Goal: Task Accomplishment & Management: Manage account settings

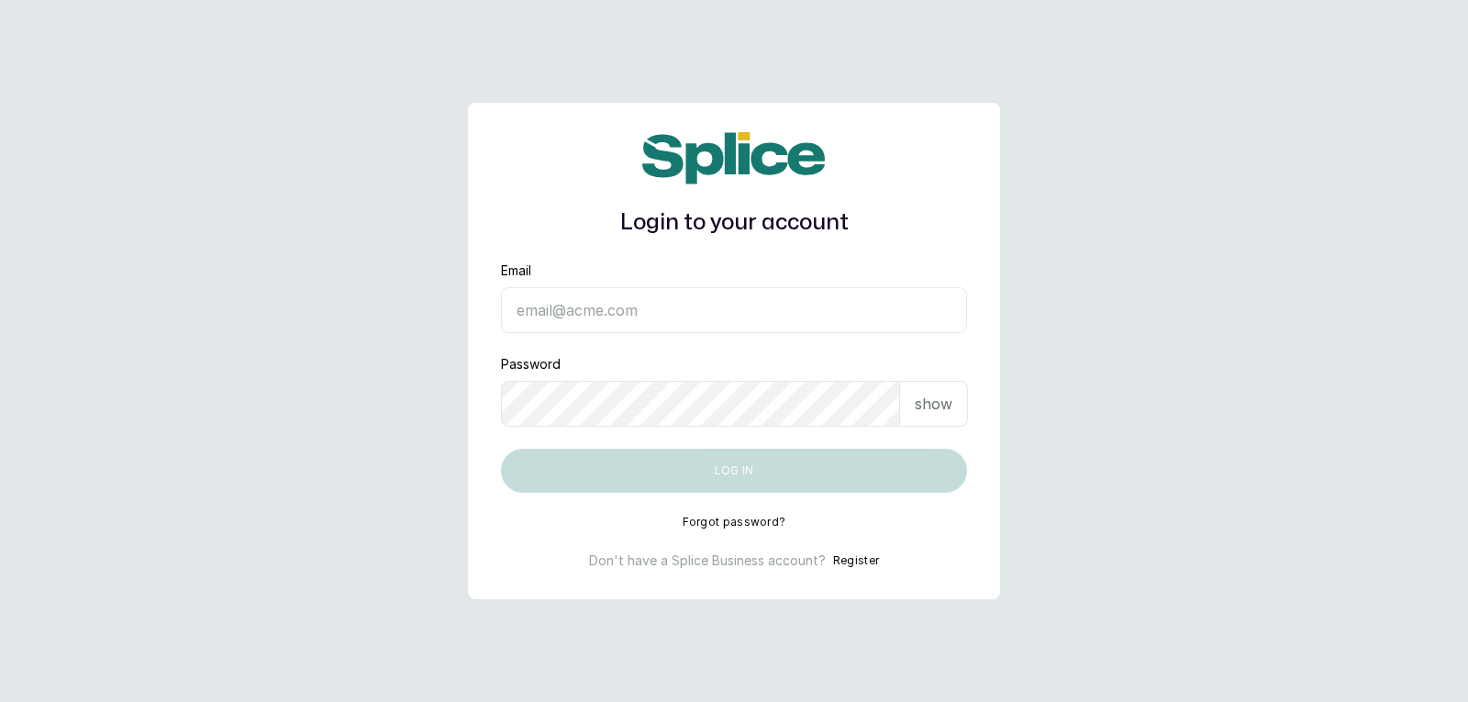
type input "[EMAIL_ADDRESS][DOMAIN_NAME]"
click at [947, 412] on p "show" at bounding box center [934, 404] width 38 height 22
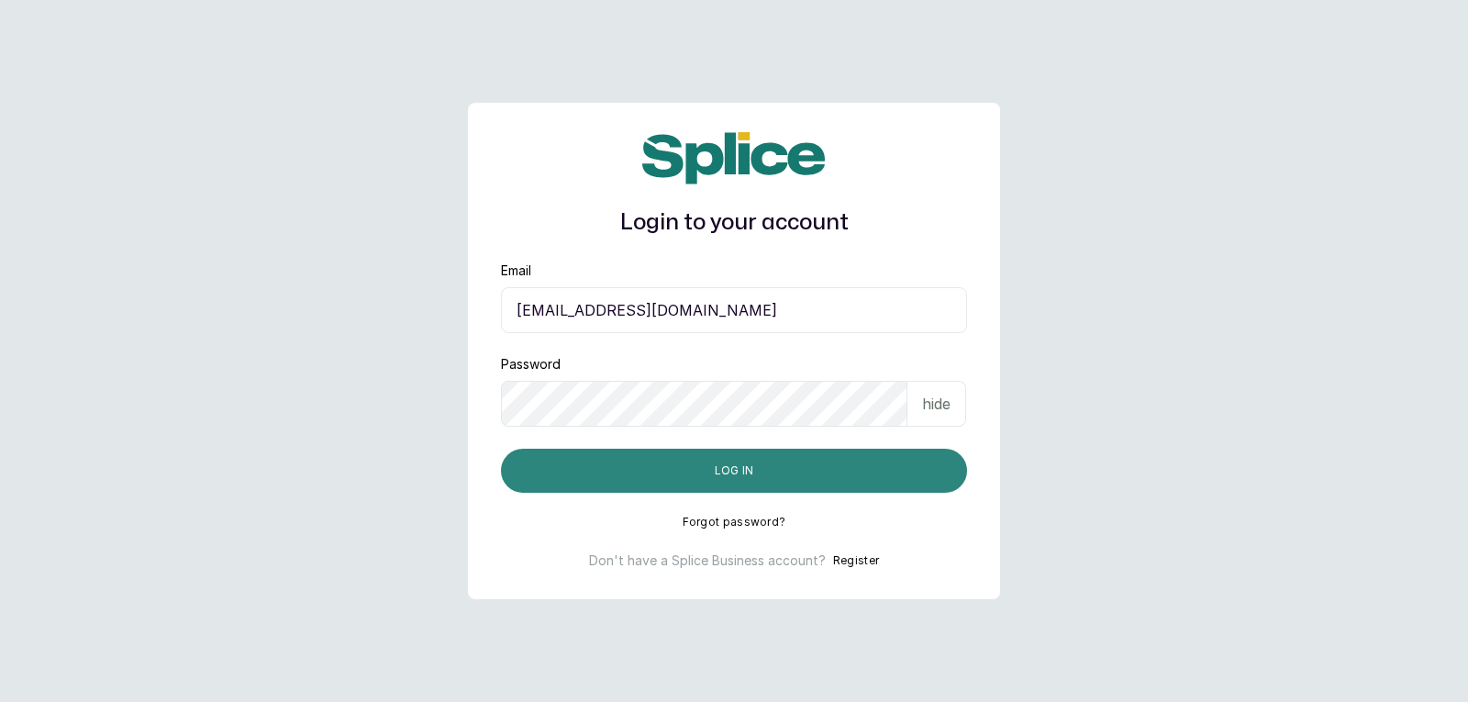
click at [910, 460] on button "Log in" at bounding box center [734, 471] width 466 height 44
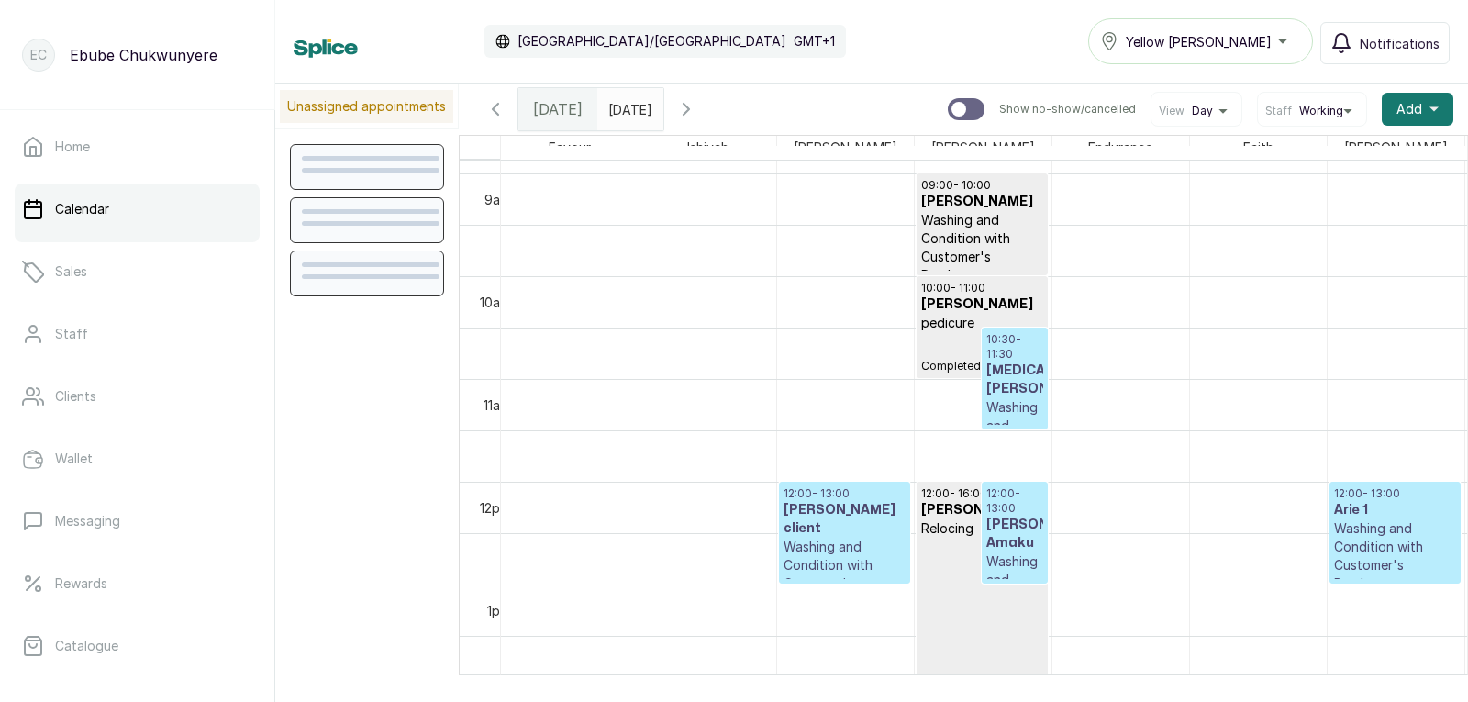
scroll to position [1042, 0]
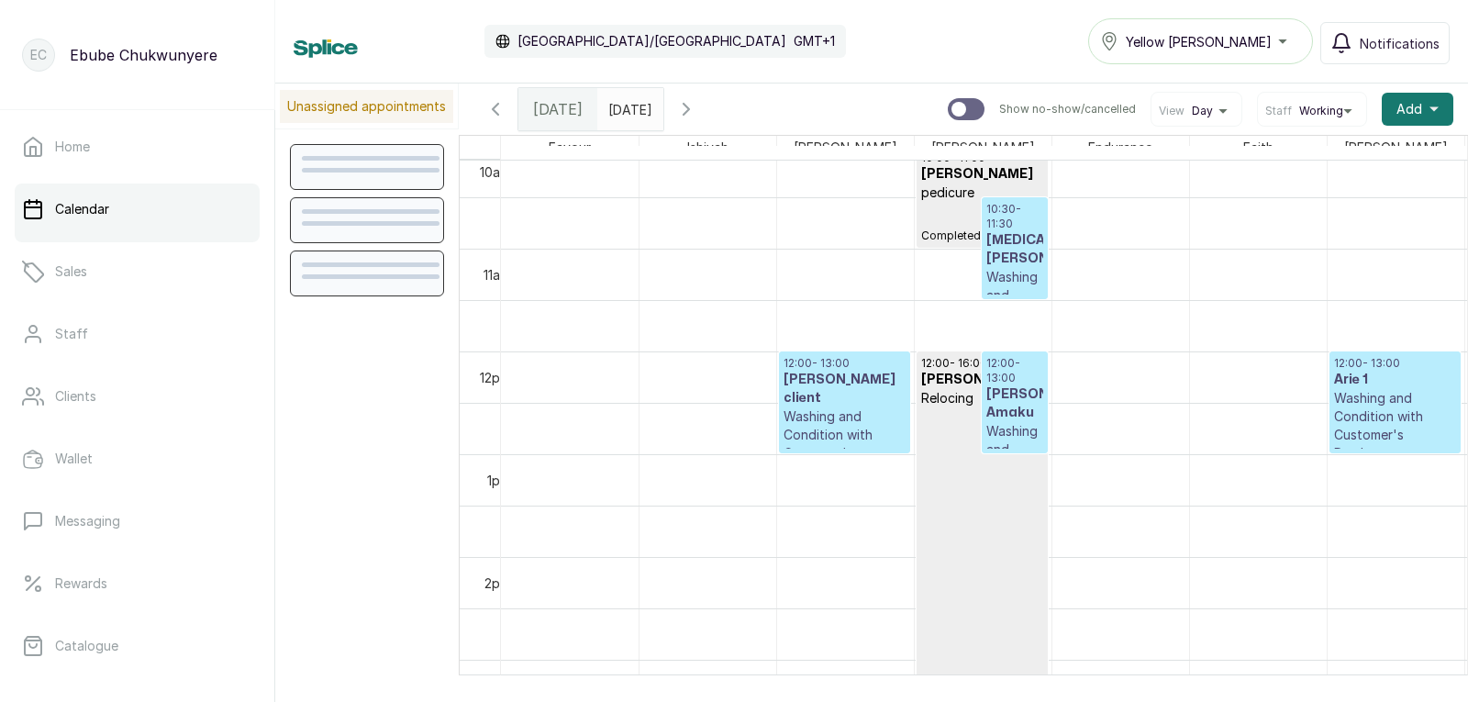
click at [1031, 263] on h3 "[MEDICAL_DATA][PERSON_NAME]" at bounding box center [1014, 249] width 57 height 37
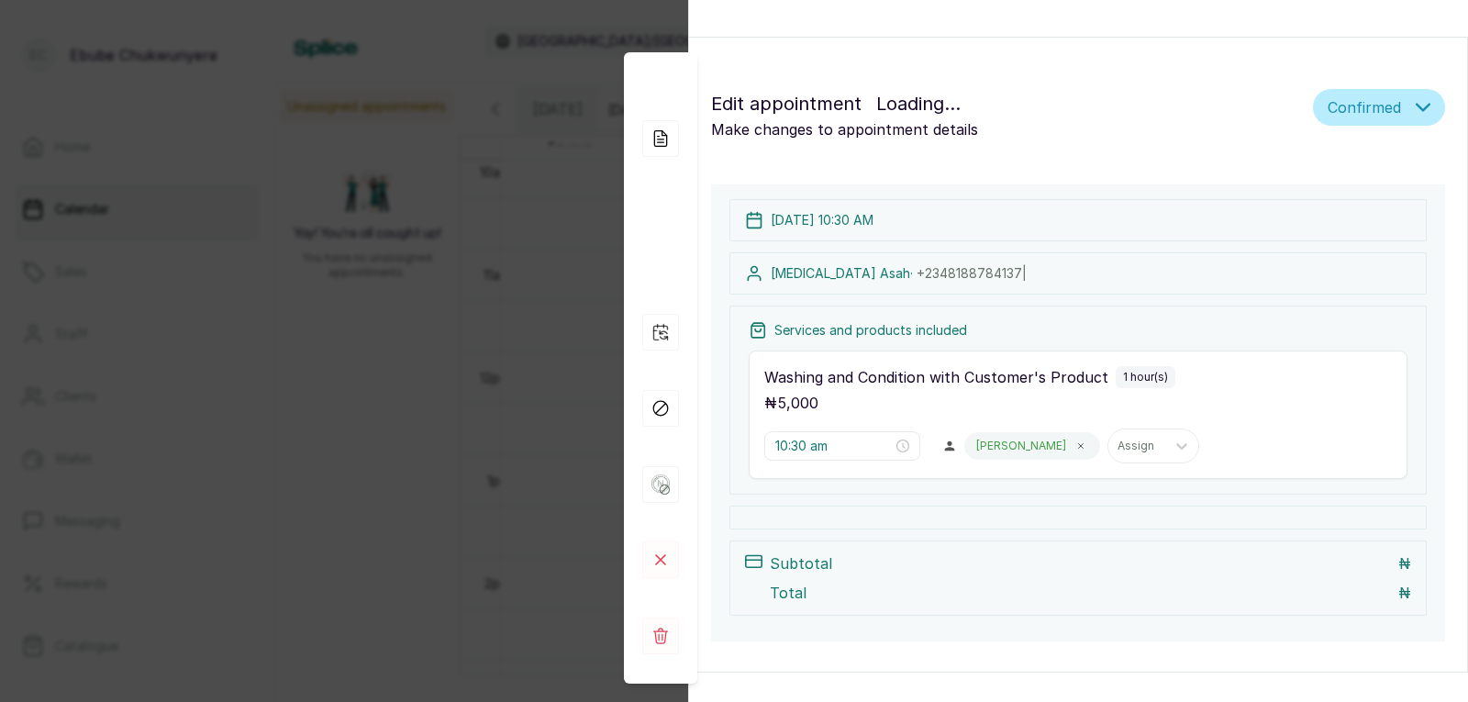
scroll to position [617, 0]
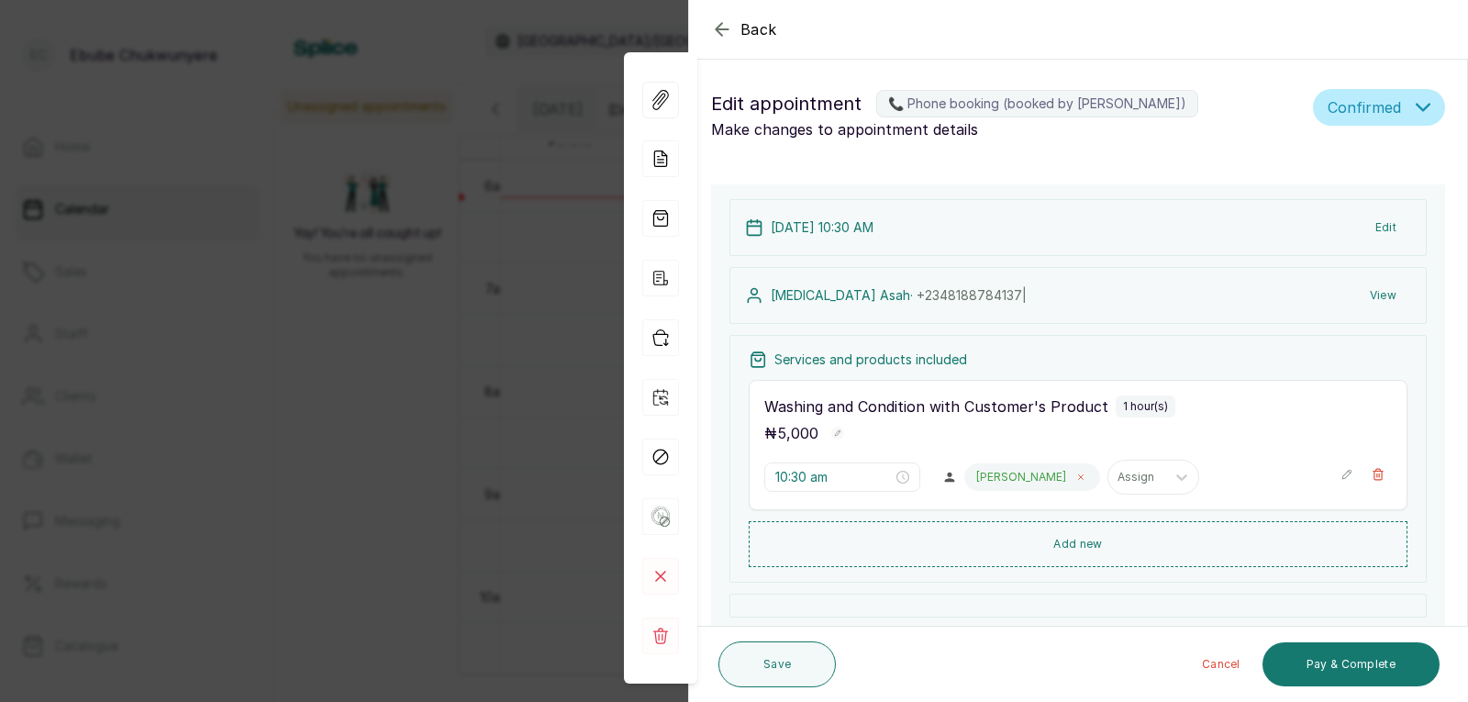
click at [1073, 471] on span at bounding box center [1080, 477] width 15 height 15
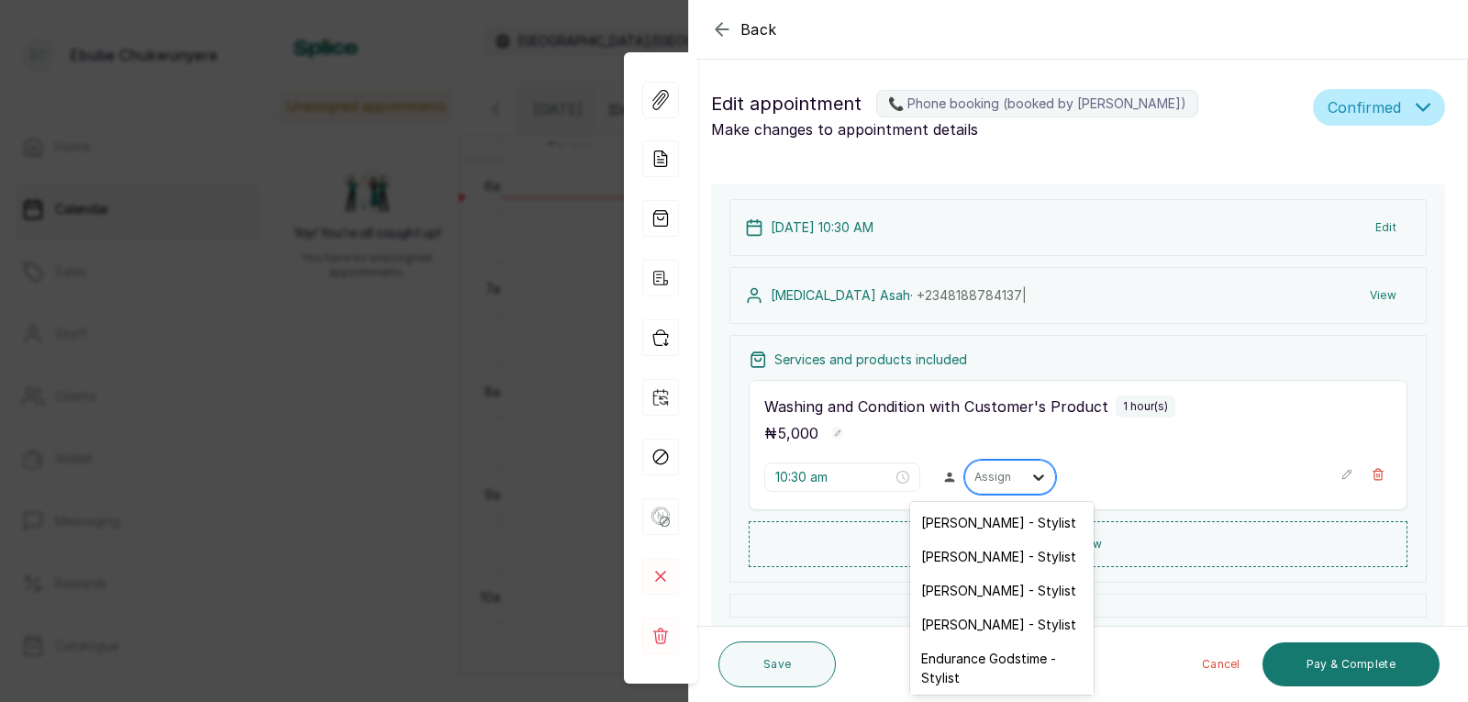
click at [1030, 467] on div at bounding box center [1038, 476] width 33 height 33
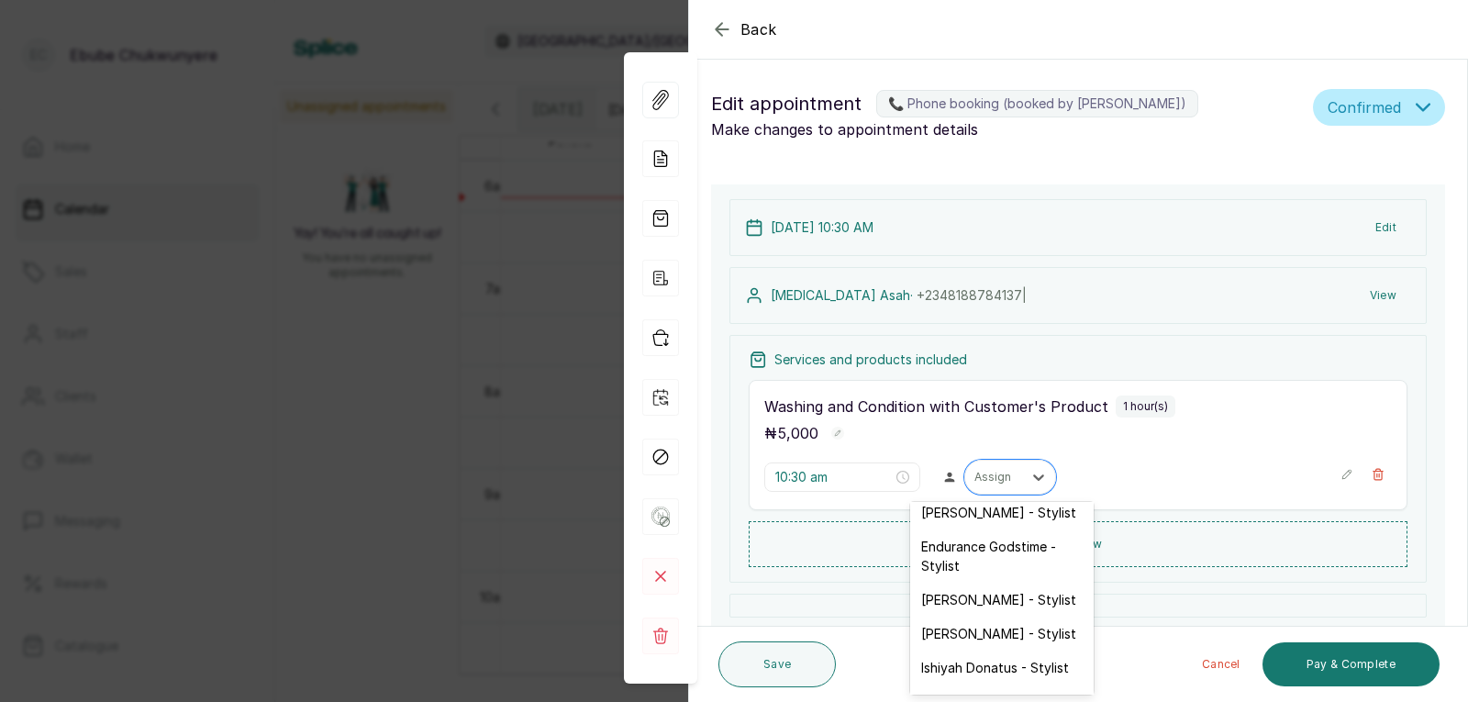
scroll to position [139, 0]
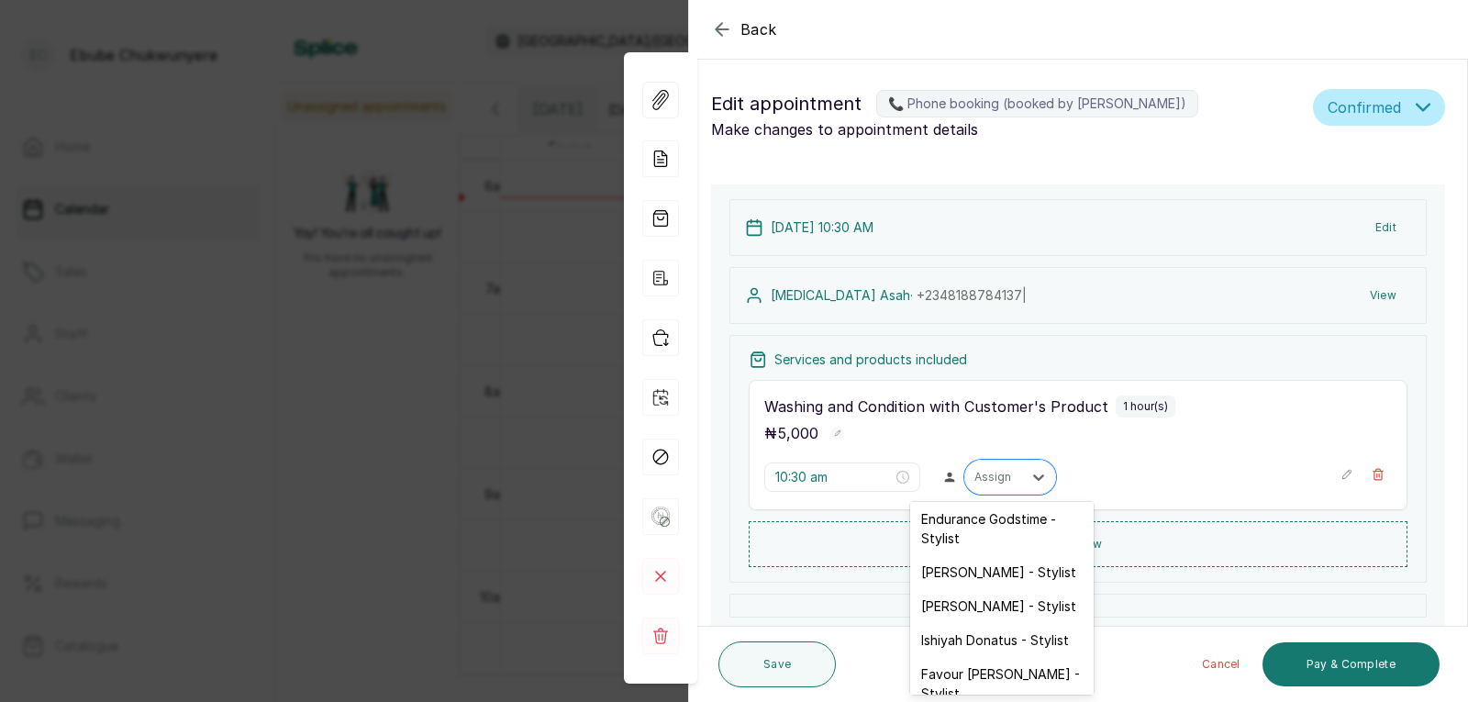
click at [1068, 638] on div "Ishiyah Donatus - Stylist" at bounding box center [1001, 640] width 183 height 34
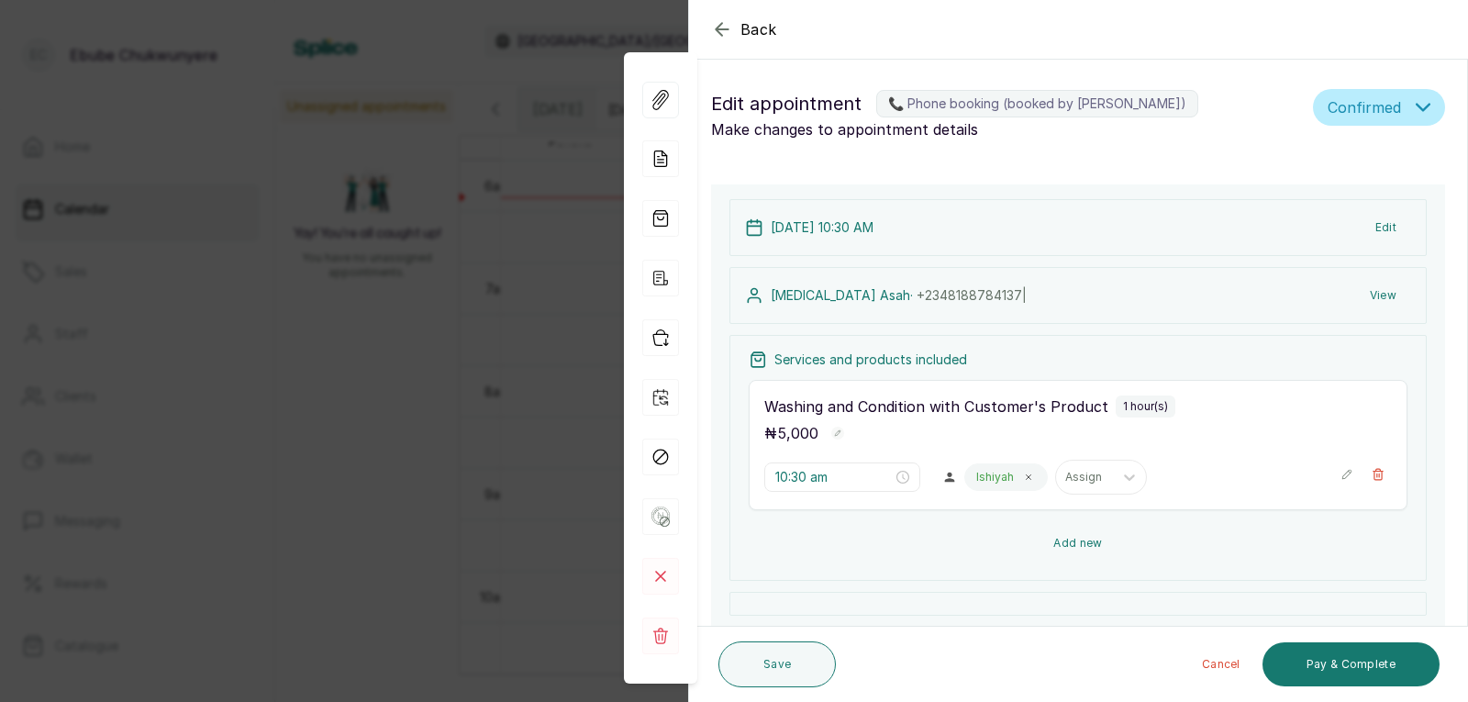
click at [1168, 528] on button "Add new" at bounding box center [1078, 543] width 659 height 44
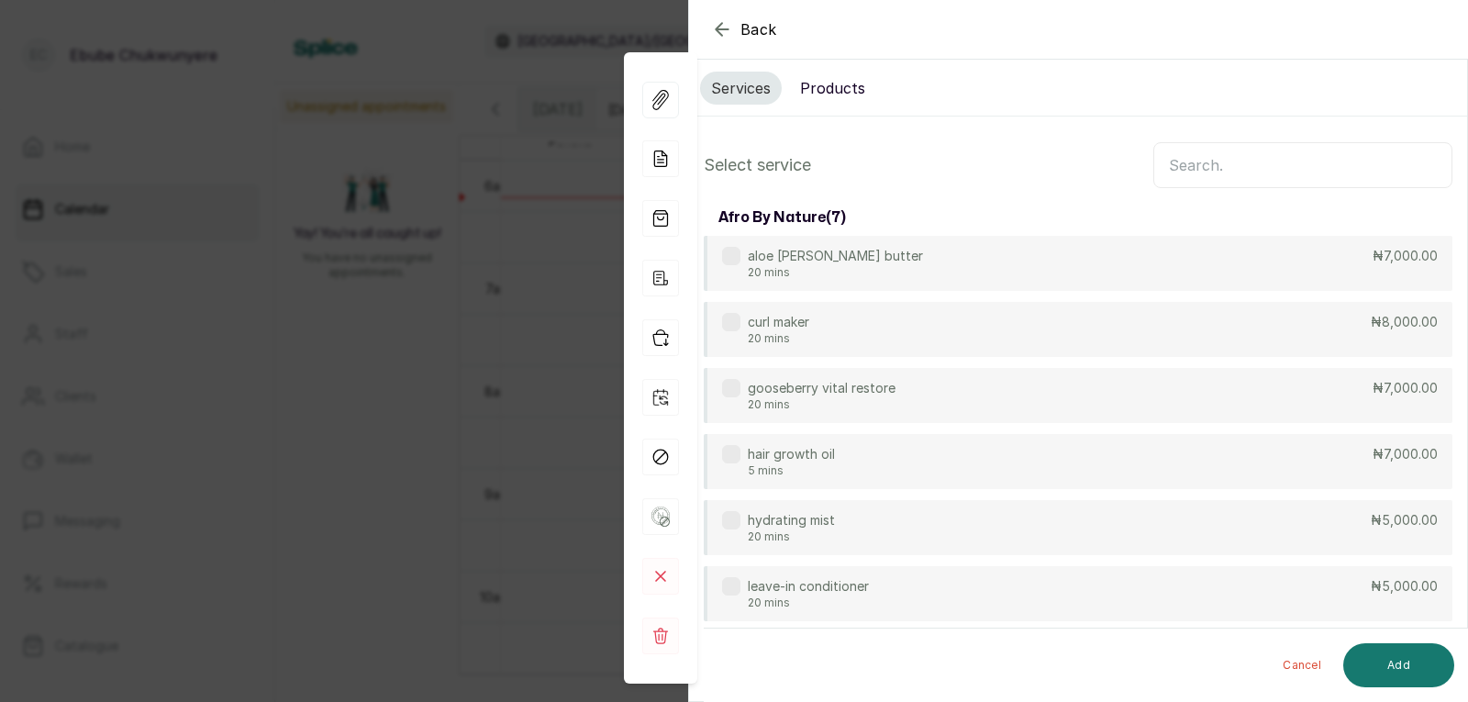
scroll to position [0, 0]
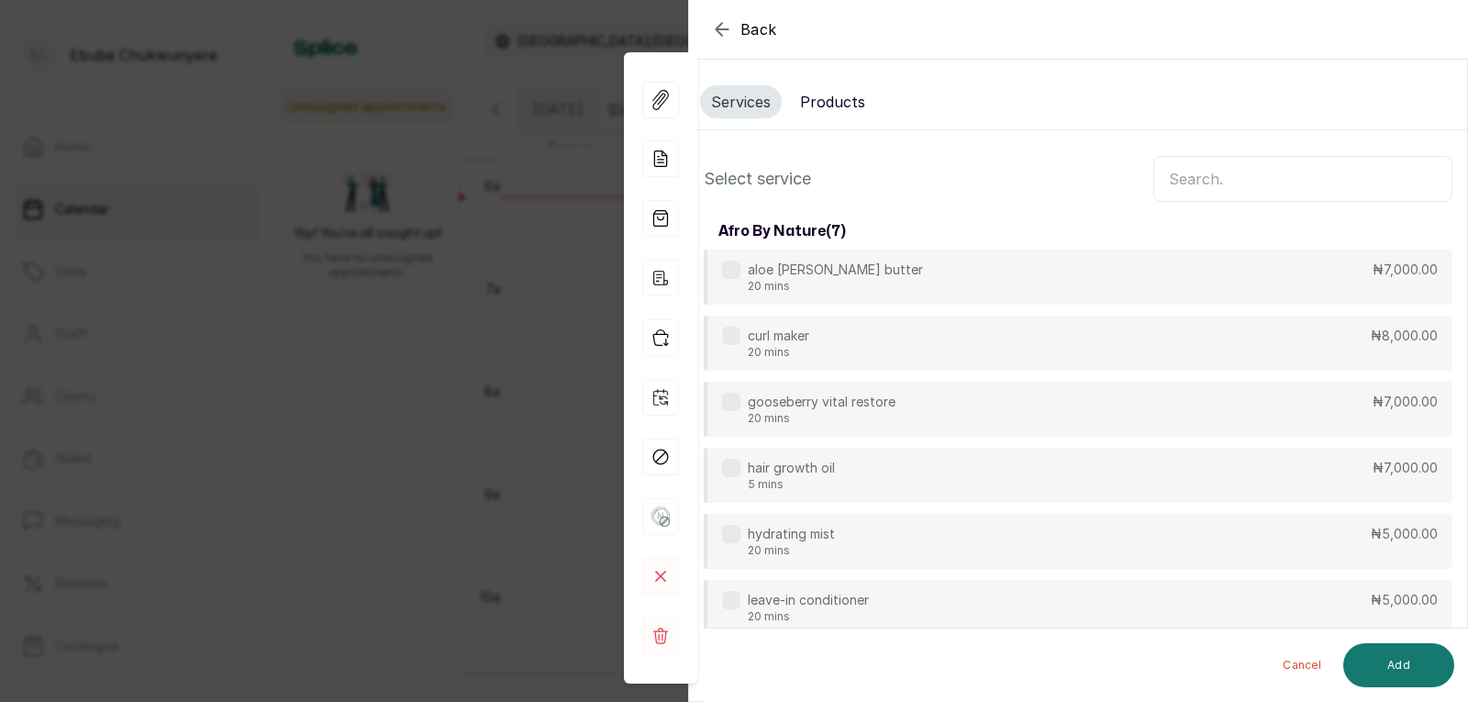
click at [1388, 177] on input "text" at bounding box center [1302, 179] width 299 height 46
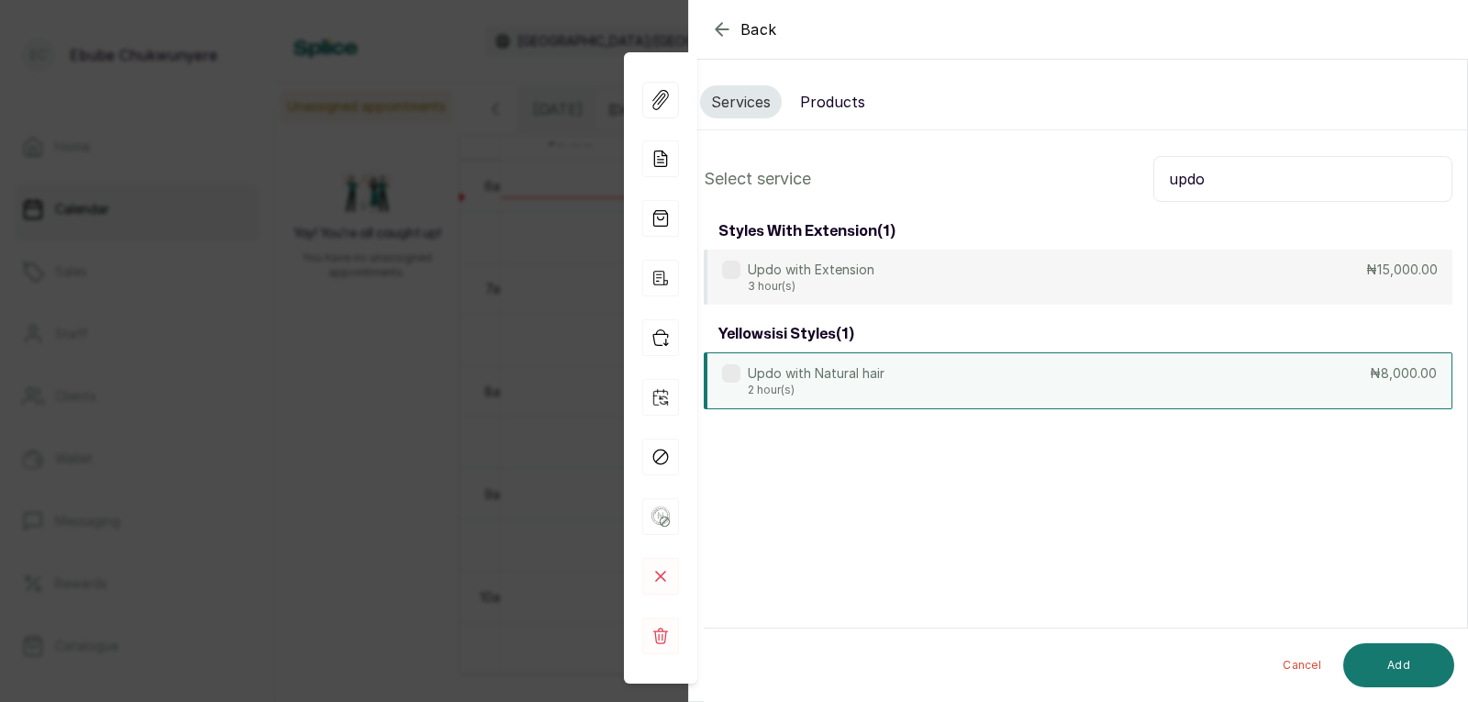
type input "updo"
click at [1310, 357] on div "Updo with Natural hair 2 hour(s) ₦8,000.00" at bounding box center [1078, 380] width 749 height 57
click at [1370, 689] on div "Cancel Add" at bounding box center [1094, 664] width 780 height 73
click at [1378, 656] on button "Add" at bounding box center [1398, 665] width 111 height 44
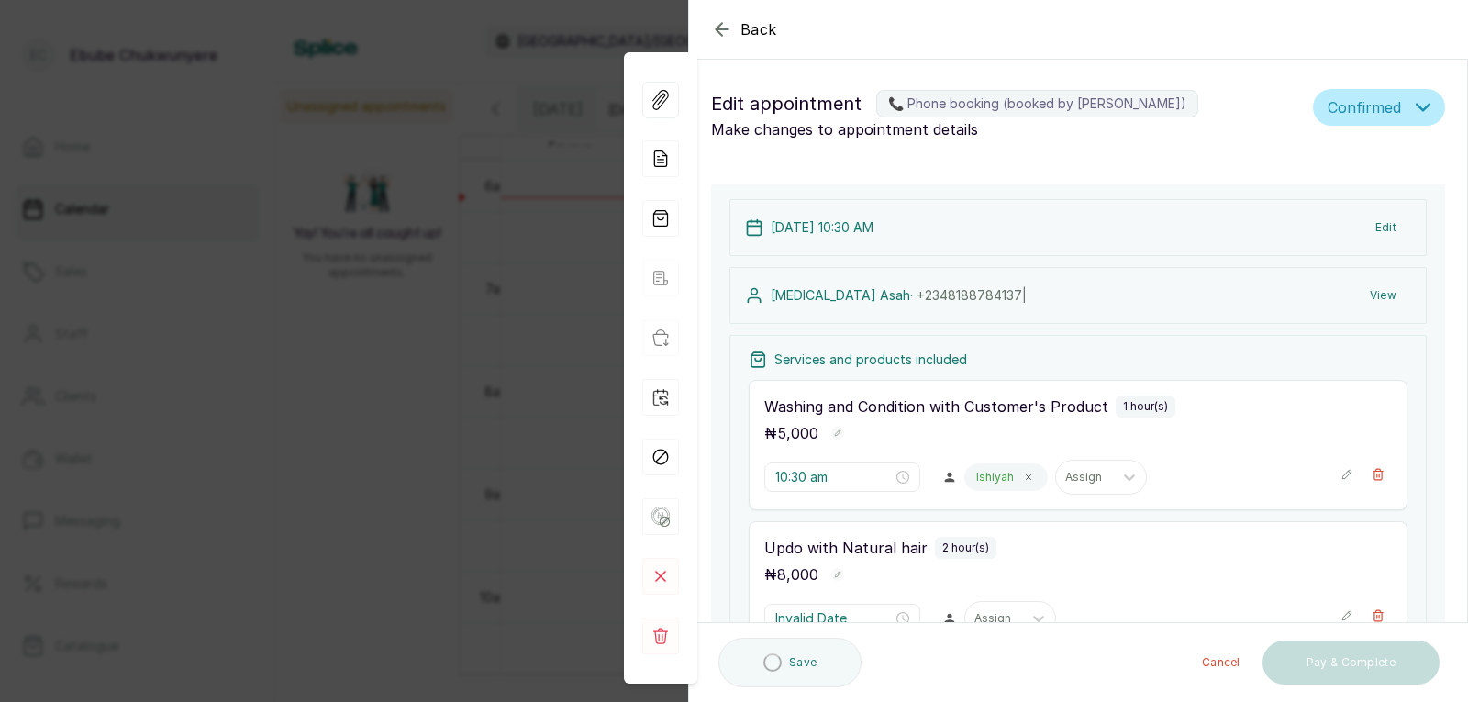
type input "11:30 am"
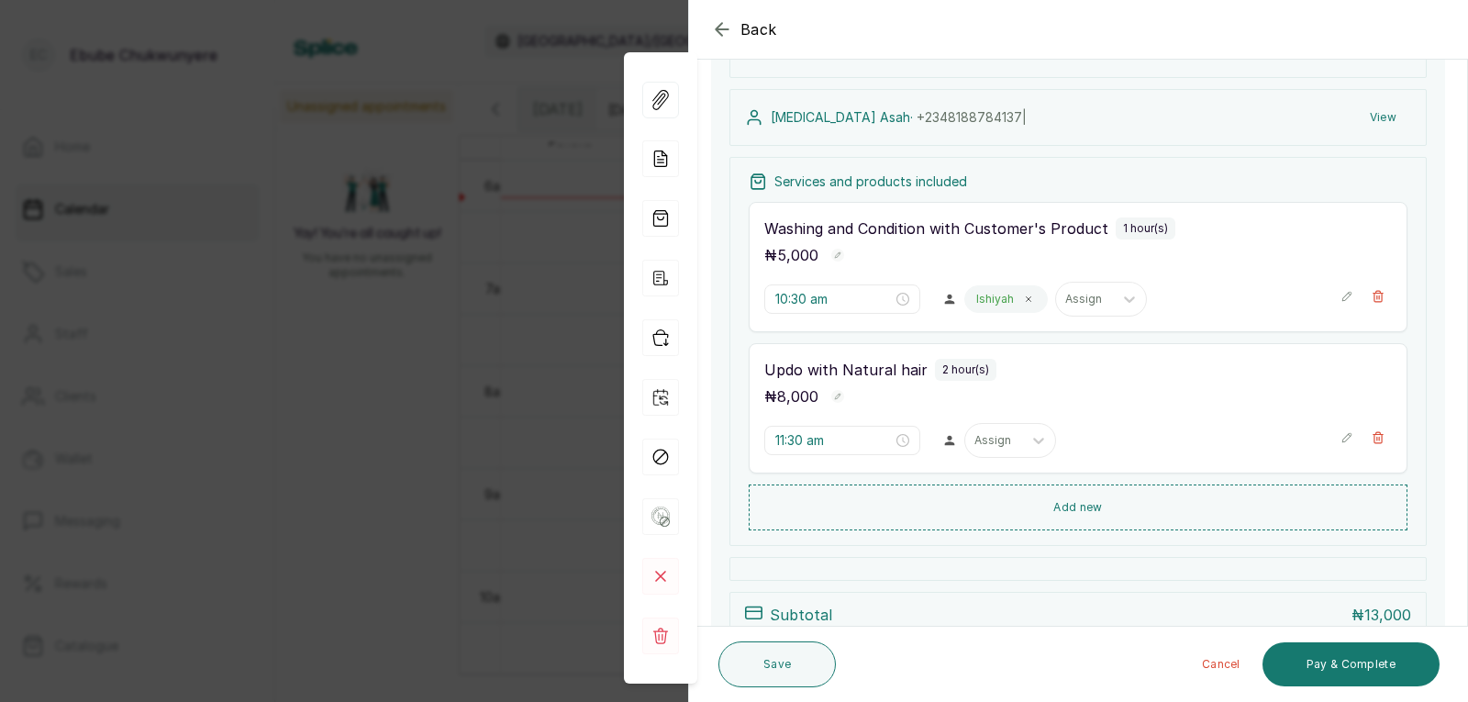
scroll to position [189, 0]
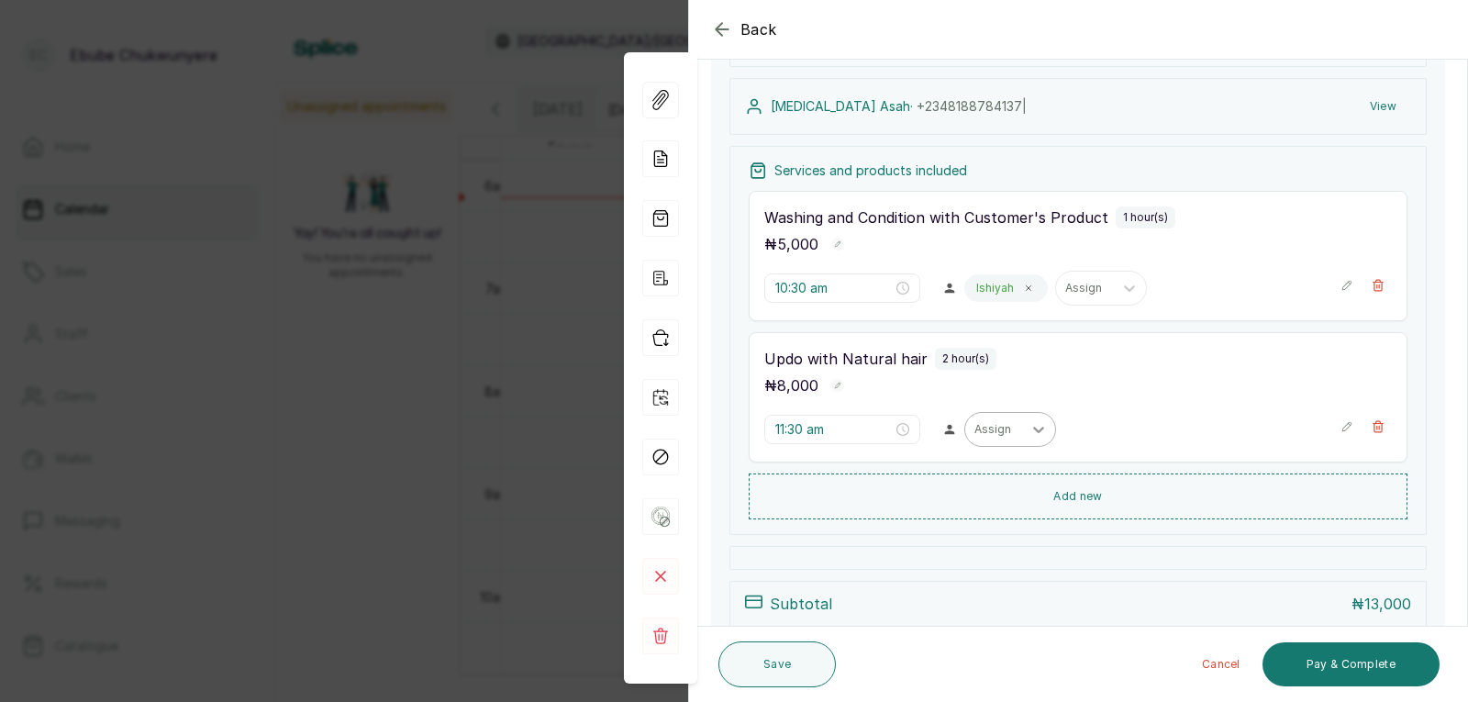
click at [1029, 431] on icon at bounding box center [1038, 429] width 18 height 18
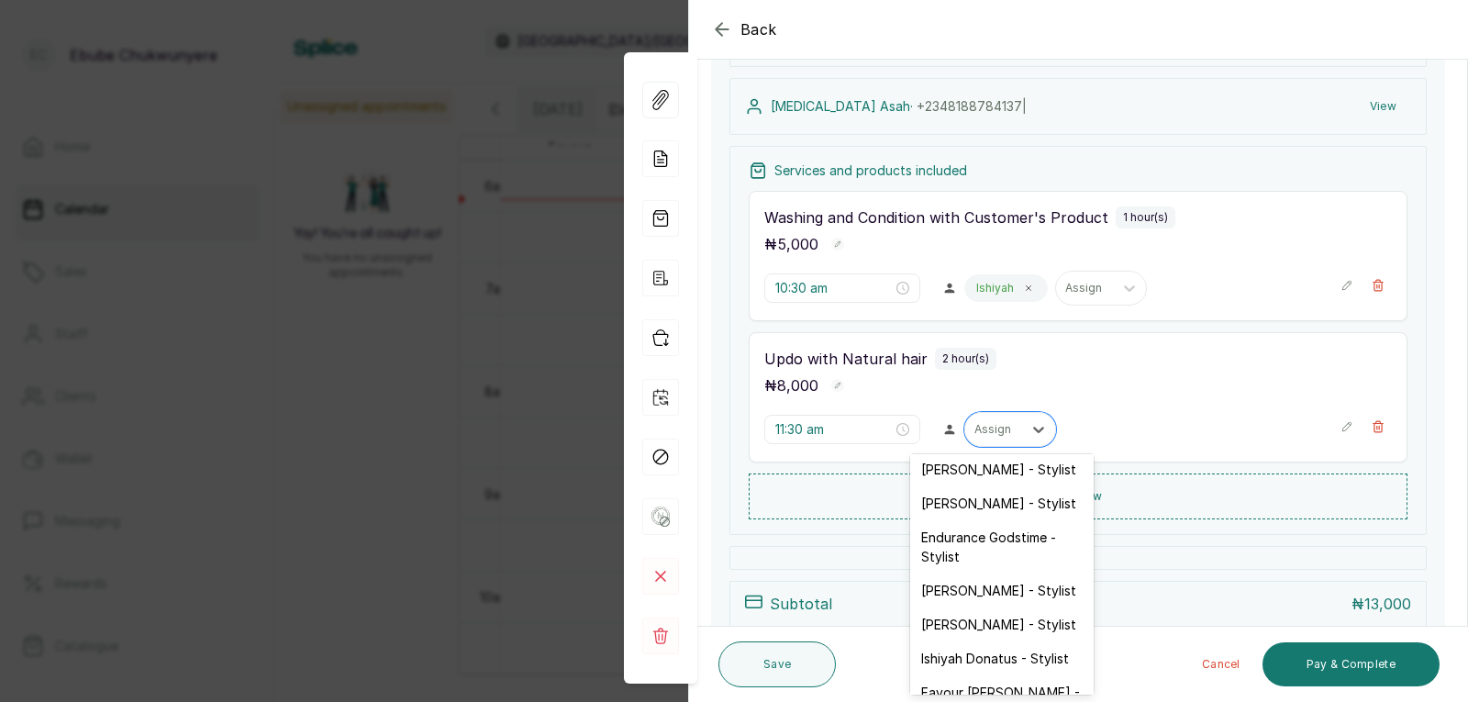
scroll to position [92, 0]
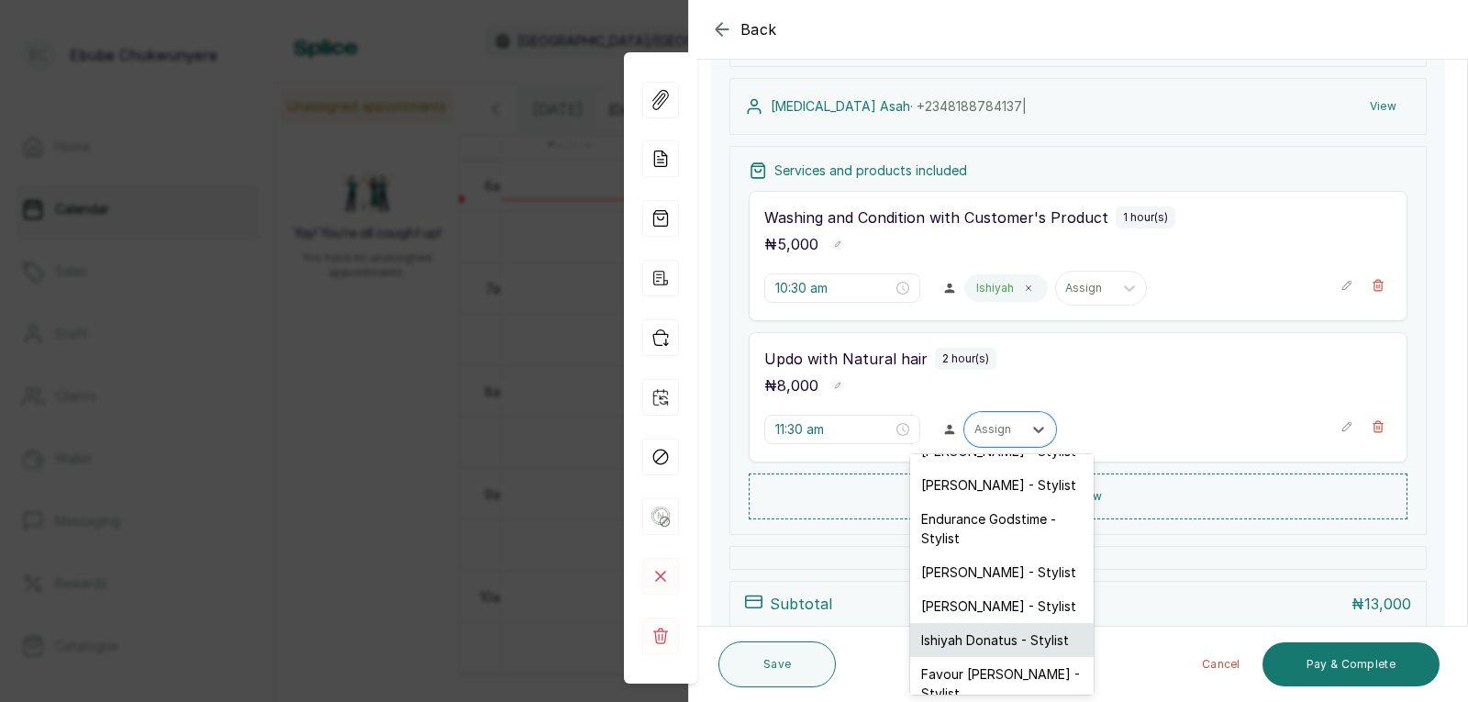
click at [1045, 641] on div "Ishiyah Donatus - Stylist" at bounding box center [1001, 640] width 183 height 34
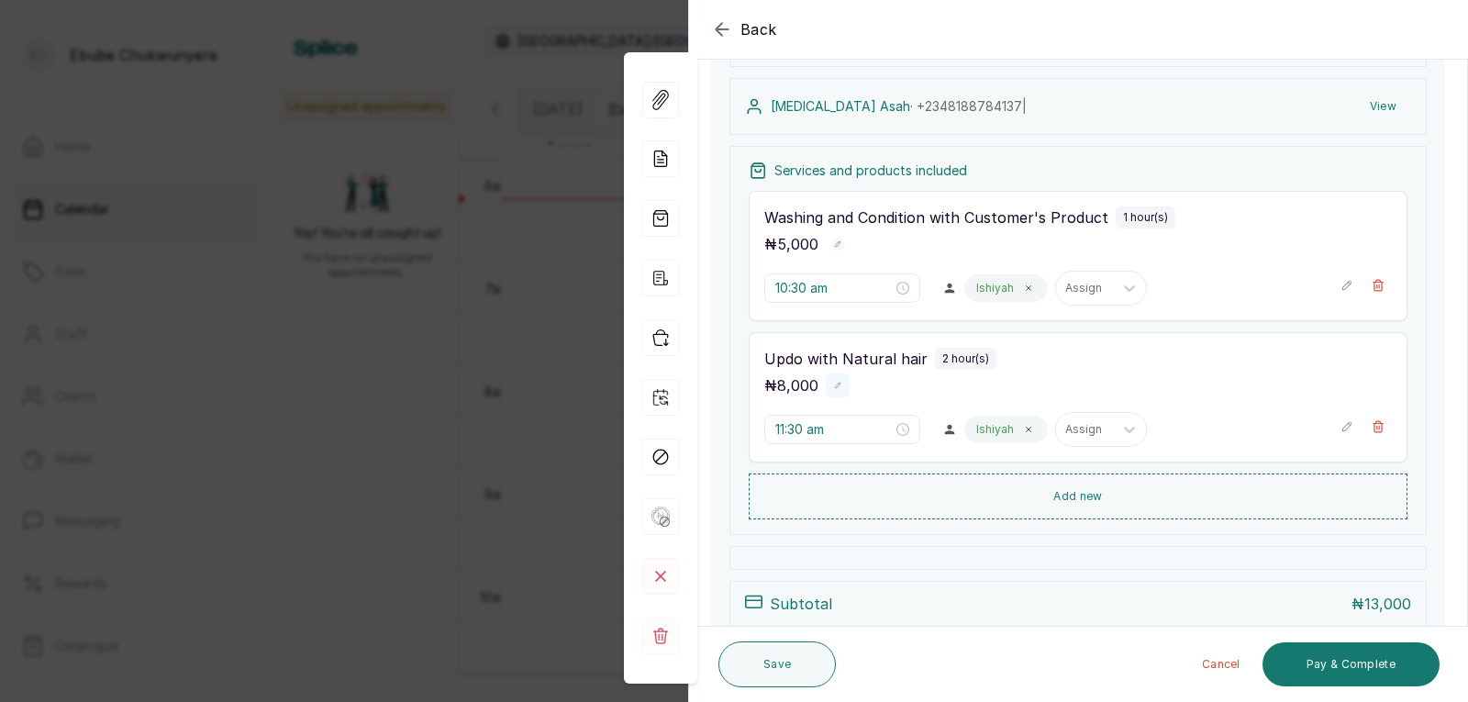
click at [836, 379] on icon "button" at bounding box center [837, 385] width 13 height 13
click at [836, 379] on input "8,000" at bounding box center [808, 387] width 88 height 28
type input "8"
type input "10,000"
click at [873, 383] on rect "button" at bounding box center [871, 388] width 16 height 16
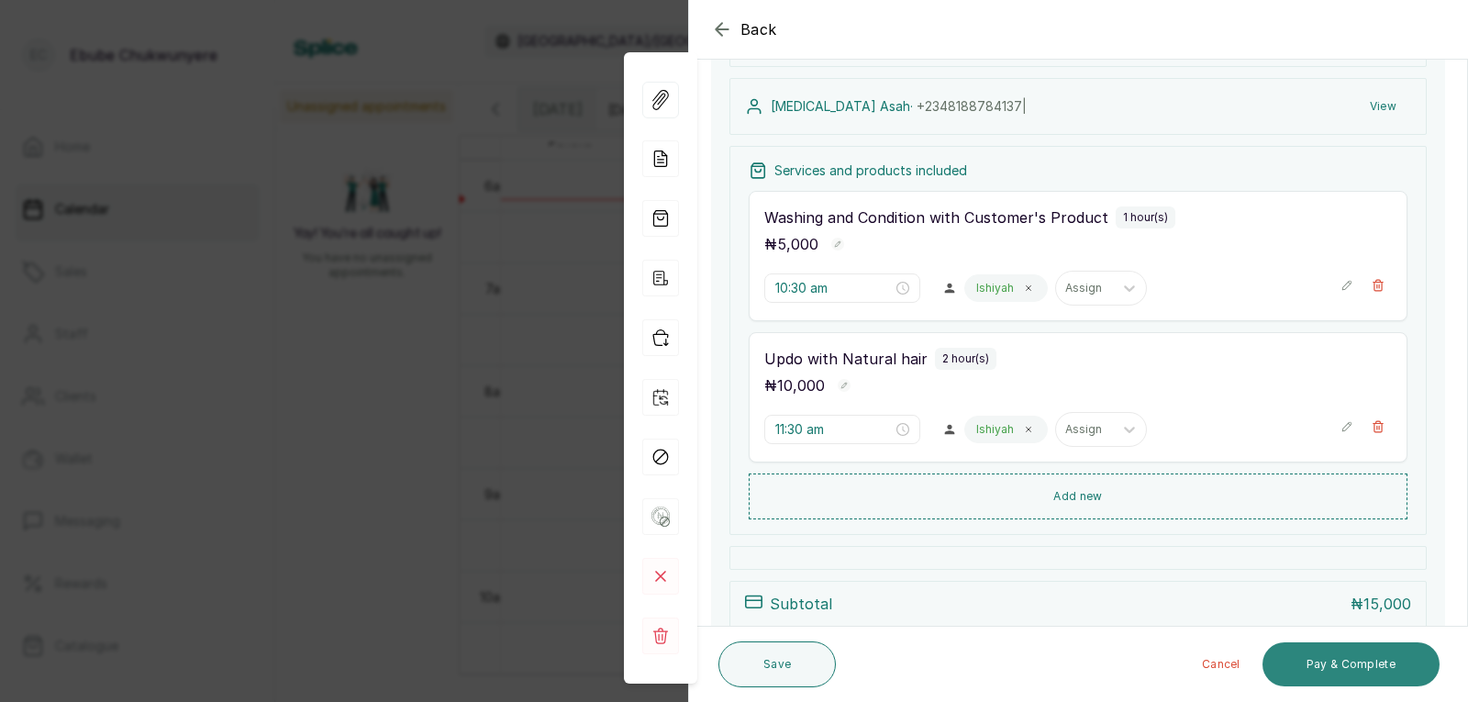
click at [1414, 676] on button "Pay & Complete" at bounding box center [1350, 664] width 177 height 44
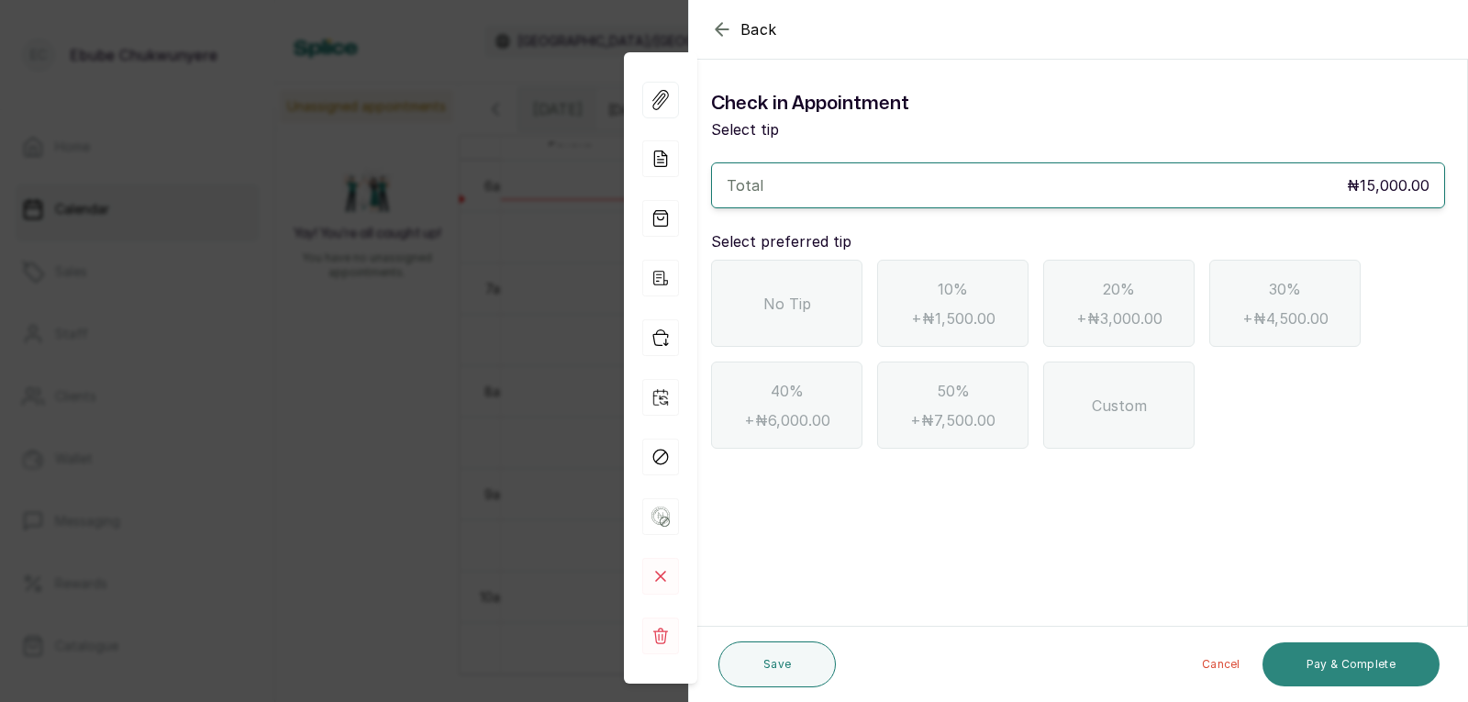
scroll to position [0, 0]
click at [787, 283] on div "No Tip" at bounding box center [786, 303] width 151 height 87
click at [1403, 651] on button "Pay & Complete" at bounding box center [1350, 664] width 177 height 44
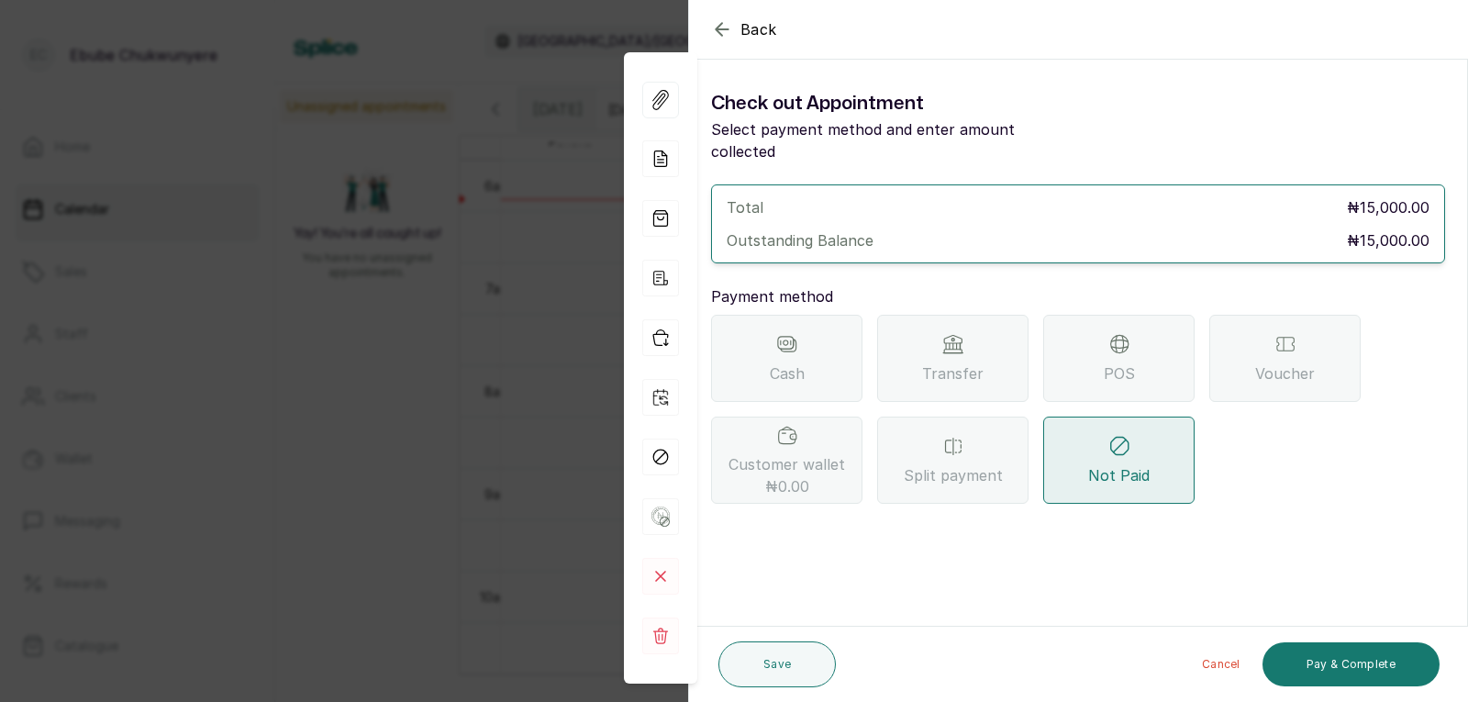
click at [996, 338] on div "Transfer" at bounding box center [952, 358] width 151 height 87
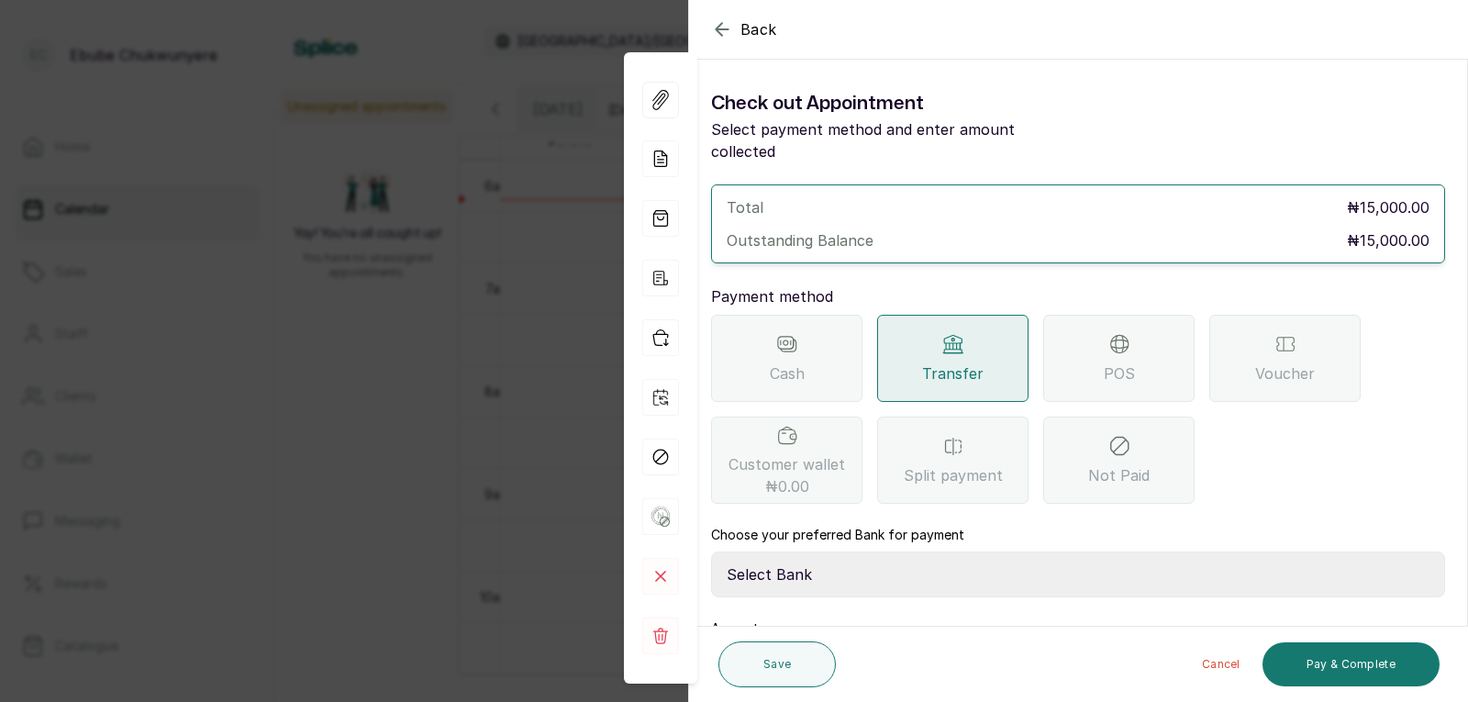
click at [1012, 551] on select "Select Bank YELLOWSISI ENTERPRISE First City Monument Bank YELLOWSISI ENTERPRIS…" at bounding box center [1078, 574] width 734 height 46
drag, startPoint x: 1002, startPoint y: 571, endPoint x: 990, endPoint y: 582, distance: 16.9
click at [993, 582] on div "Total ₦15,000.00 Outstanding Balance ₦15,000.00 Payment method Cash Transfer PO…" at bounding box center [1078, 453] width 734 height 539
click at [979, 551] on select "Select Bank YELLOWSISI ENTERPRISE First City Monument Bank YELLOWSISI ENTERPRIS…" at bounding box center [1078, 574] width 734 height 46
select select "00d0c25e-b444-465f-8bea-9a1e11113b92"
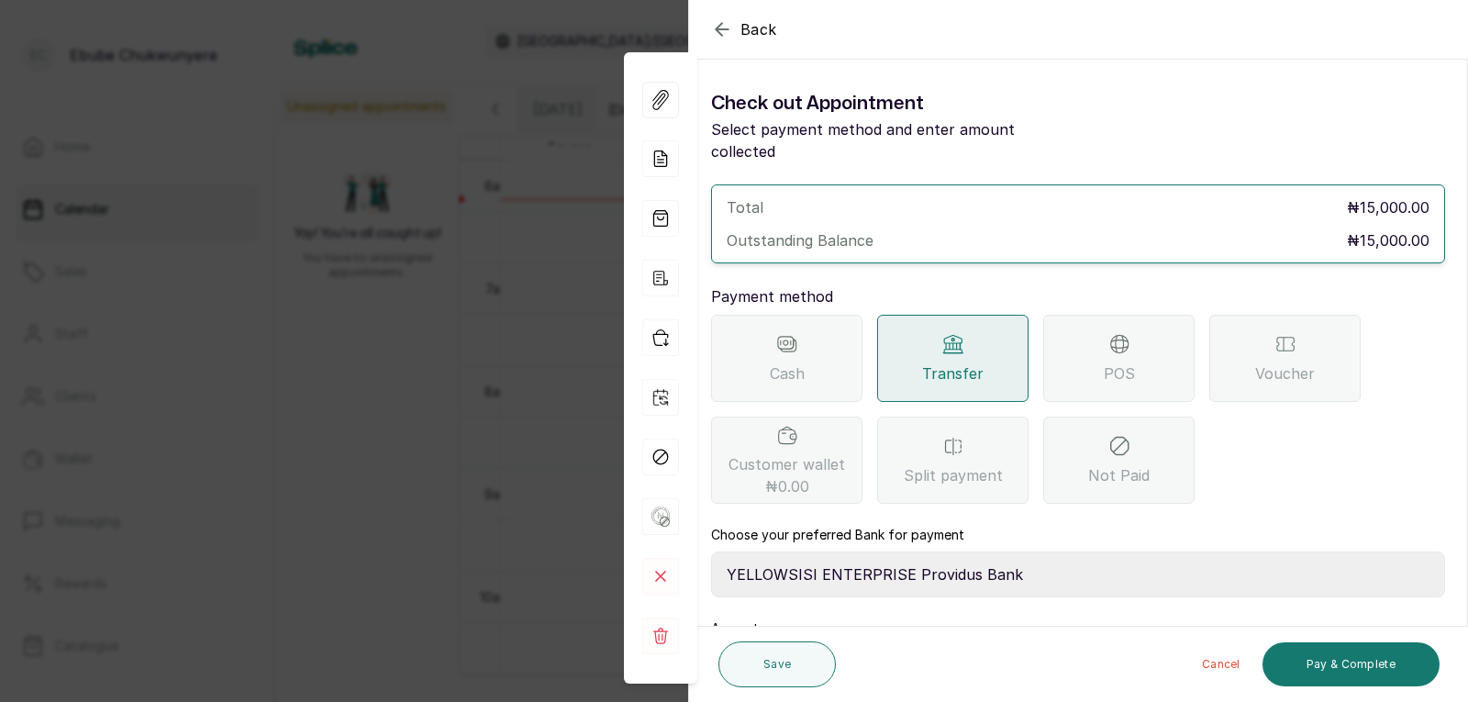
click at [711, 551] on select "Select Bank YELLOWSISI ENTERPRISE First City Monument Bank YELLOWSISI ENTERPRIS…" at bounding box center [1078, 574] width 734 height 46
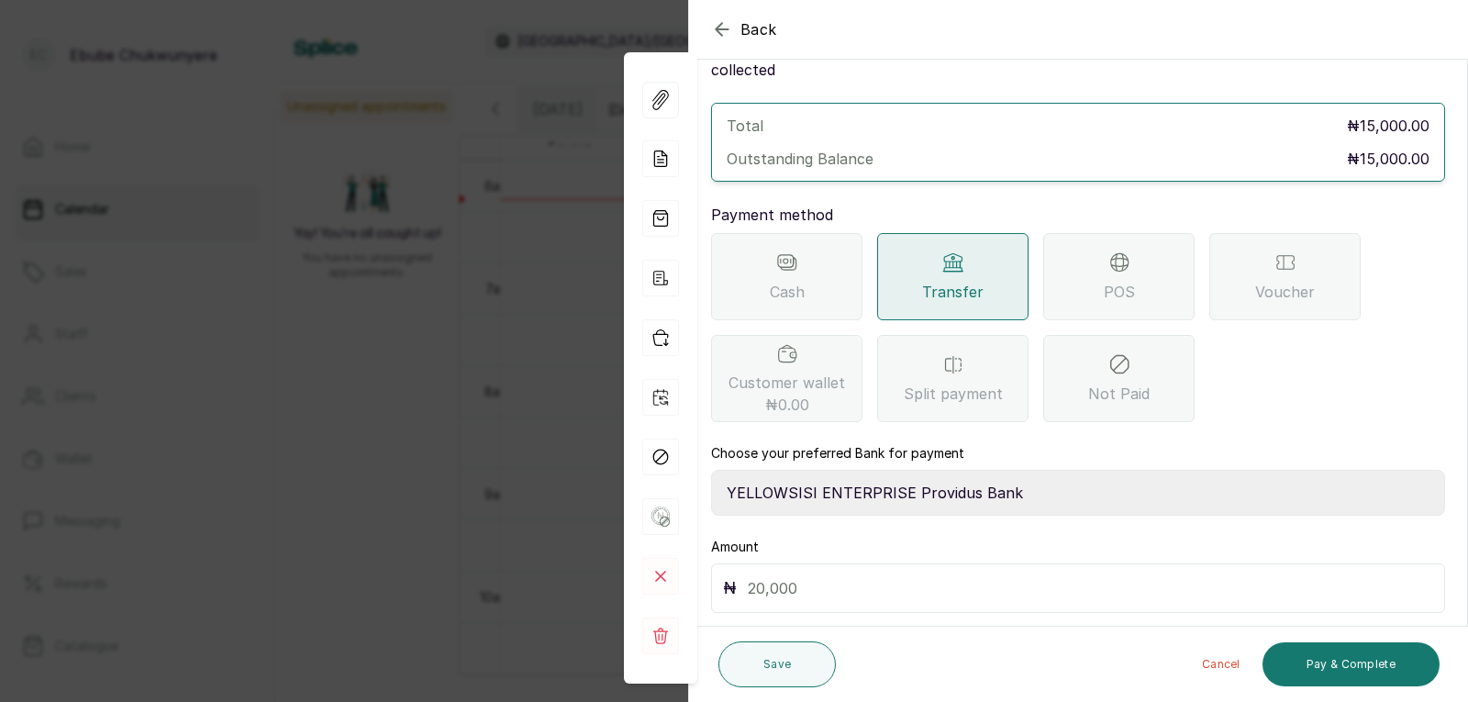
scroll to position [110, 0]
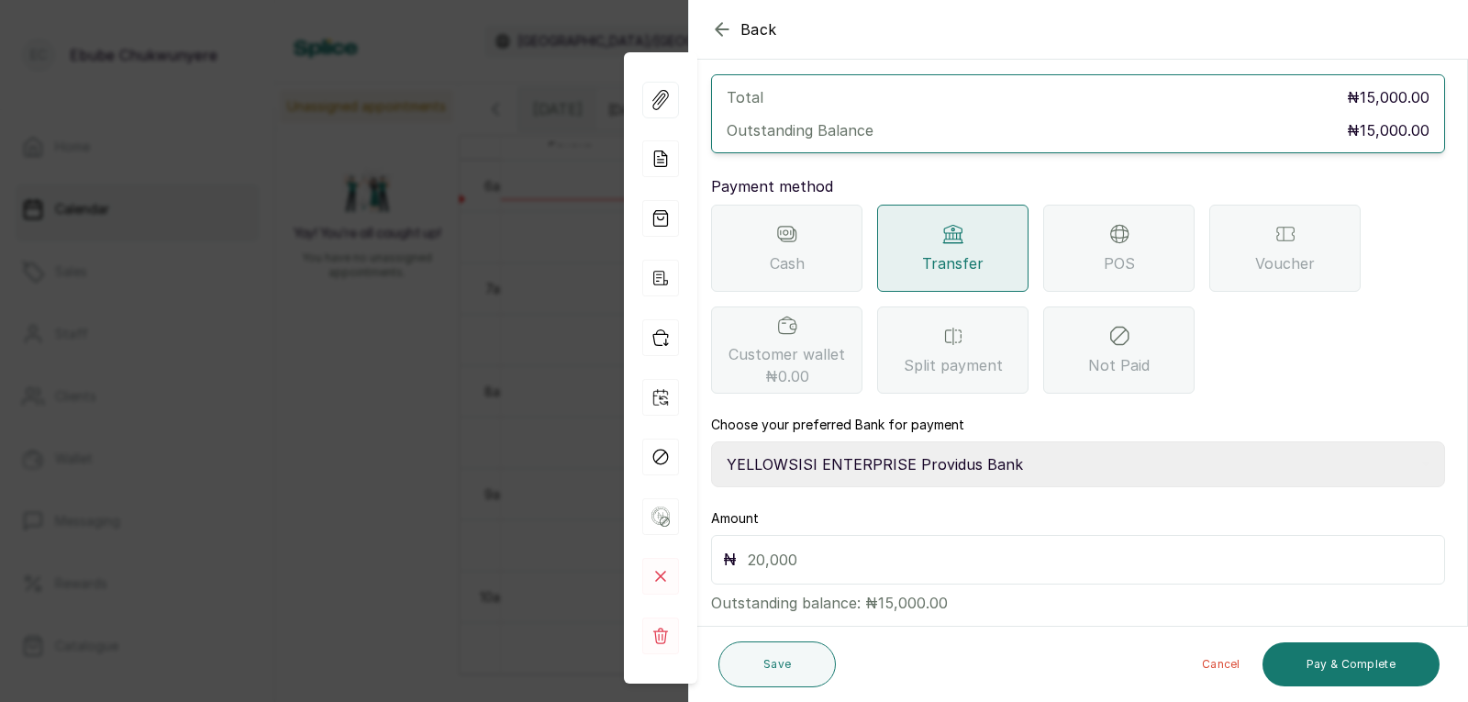
click at [1362, 547] on input "text" at bounding box center [1090, 560] width 685 height 26
type input "15,000"
click at [1375, 649] on button "Pay & Complete" at bounding box center [1350, 664] width 177 height 44
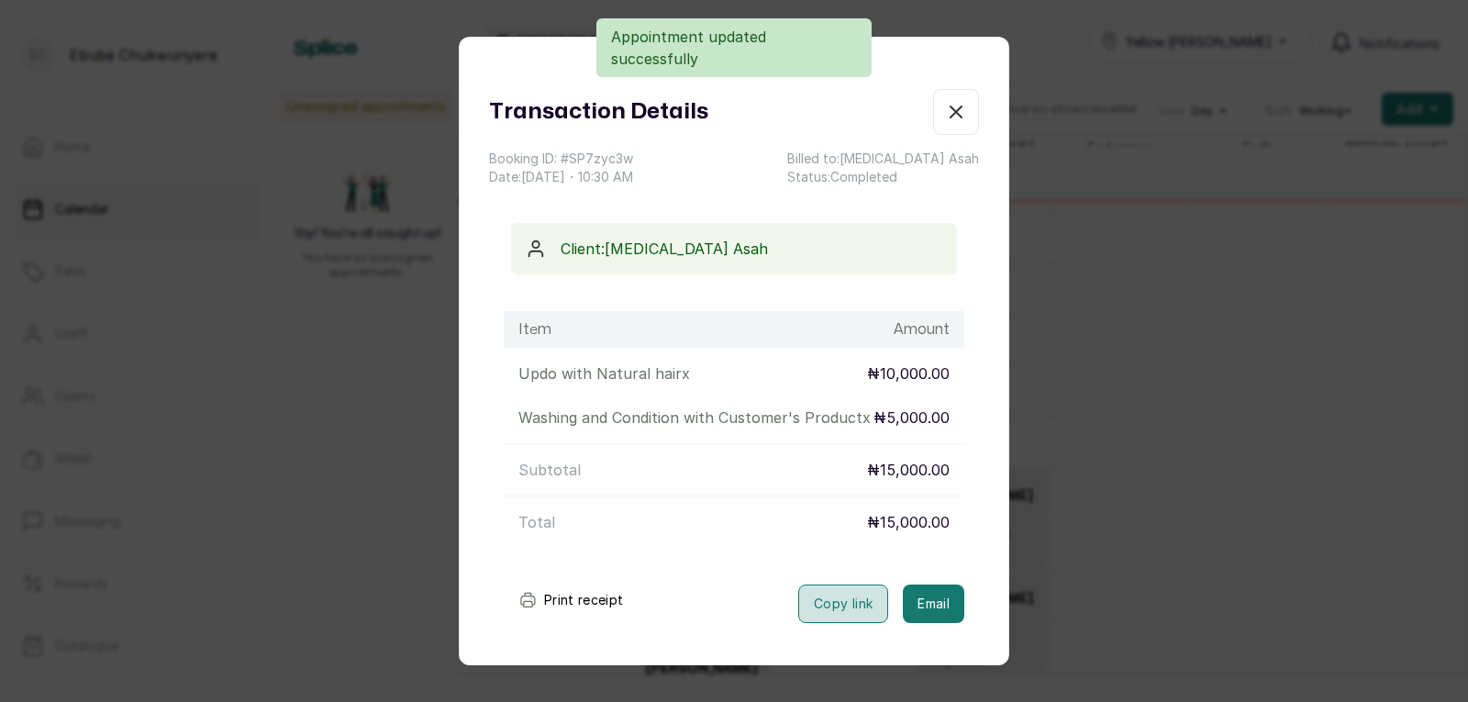
click at [822, 623] on button "Copy link" at bounding box center [843, 603] width 90 height 39
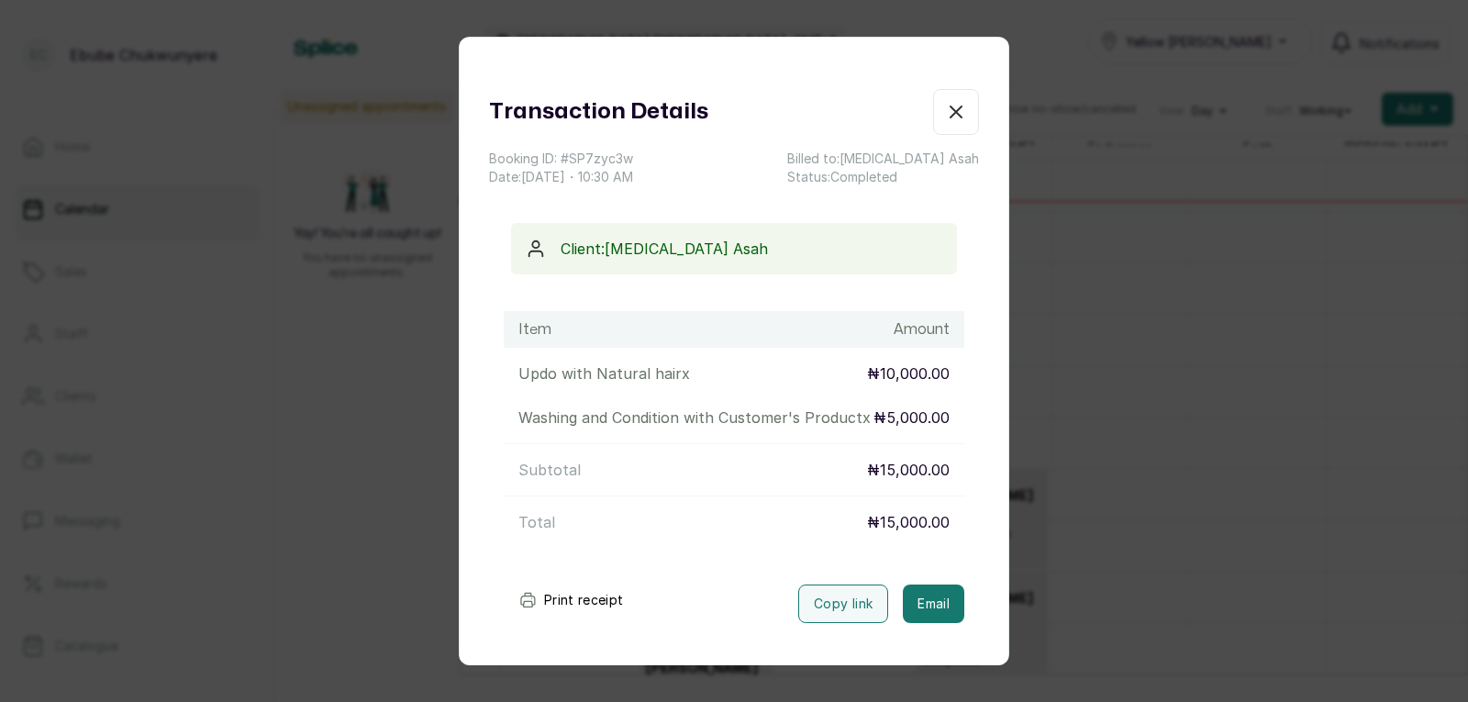
click at [945, 120] on icon "button" at bounding box center [956, 112] width 22 height 22
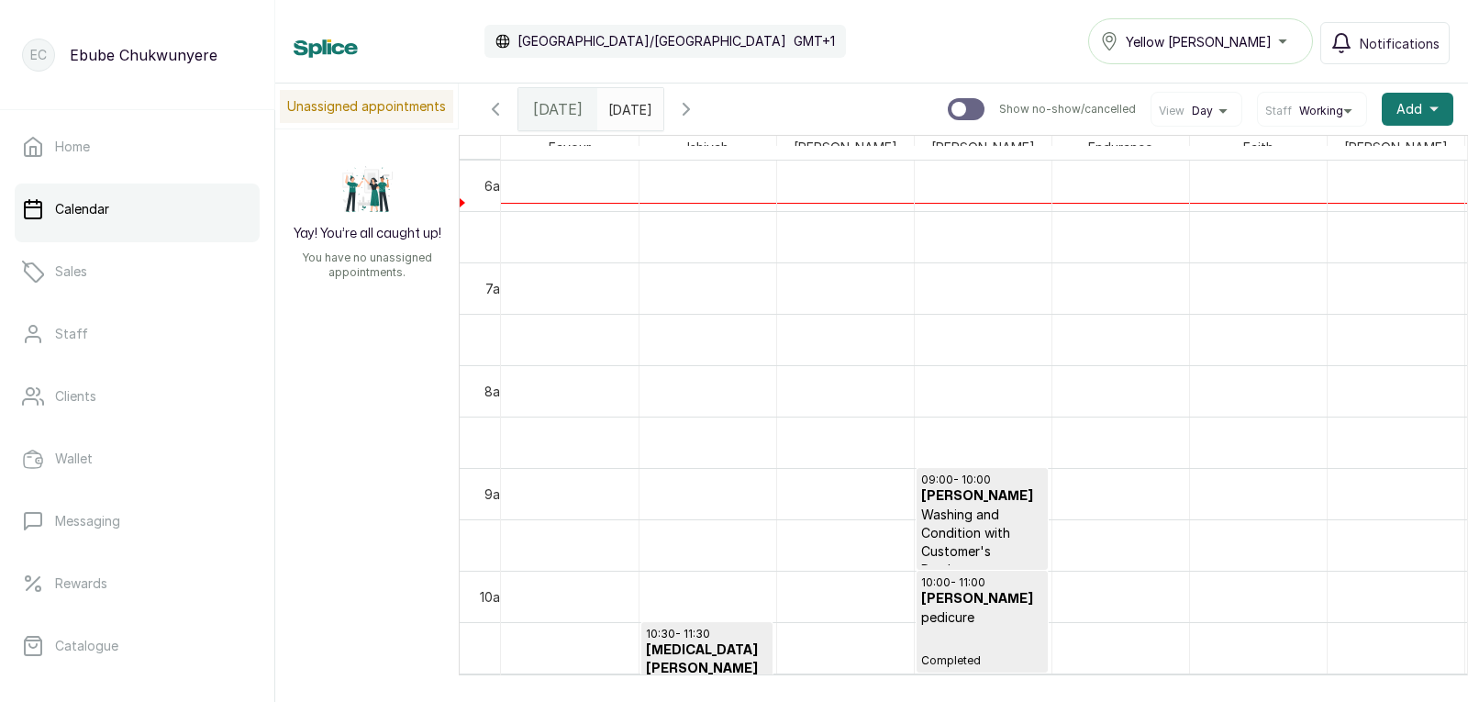
click at [996, 525] on p "Washing and Condition with Customer's Product" at bounding box center [982, 541] width 122 height 73
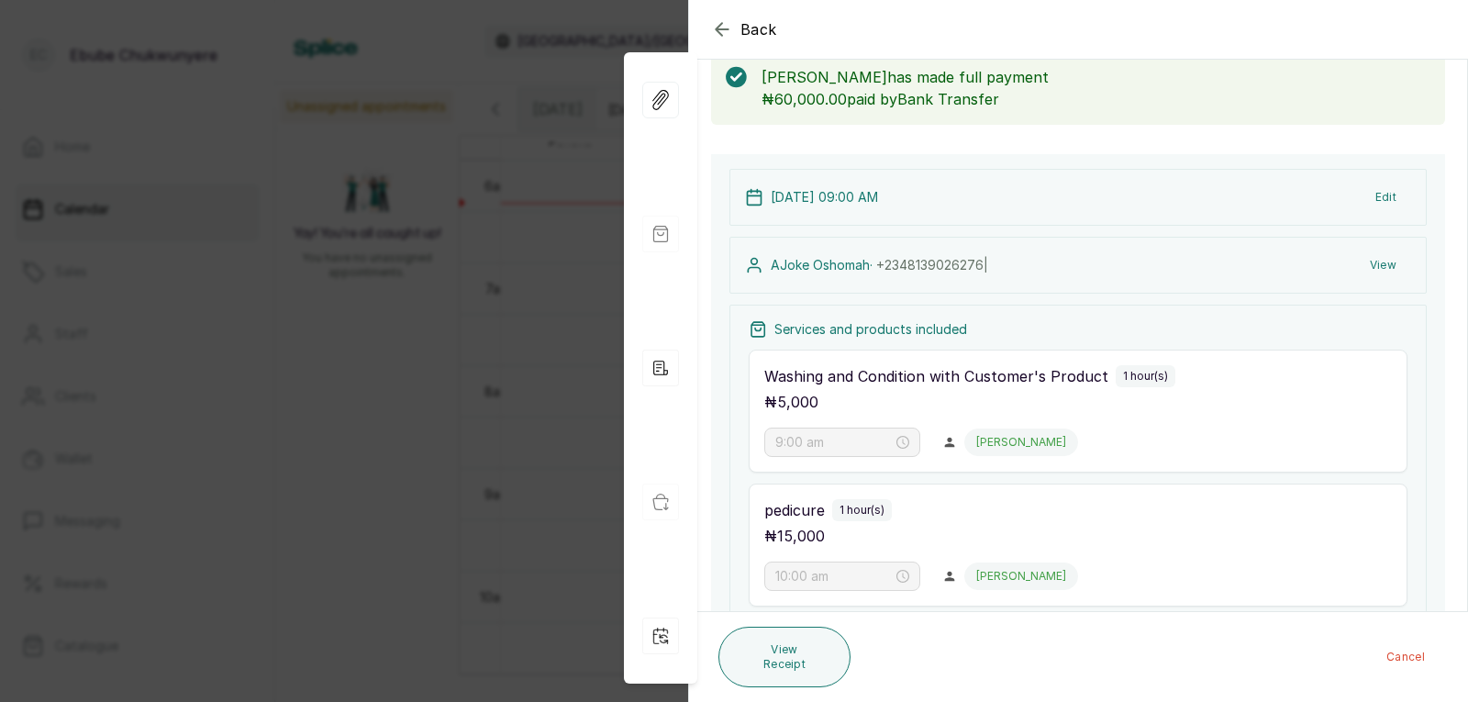
scroll to position [128, 0]
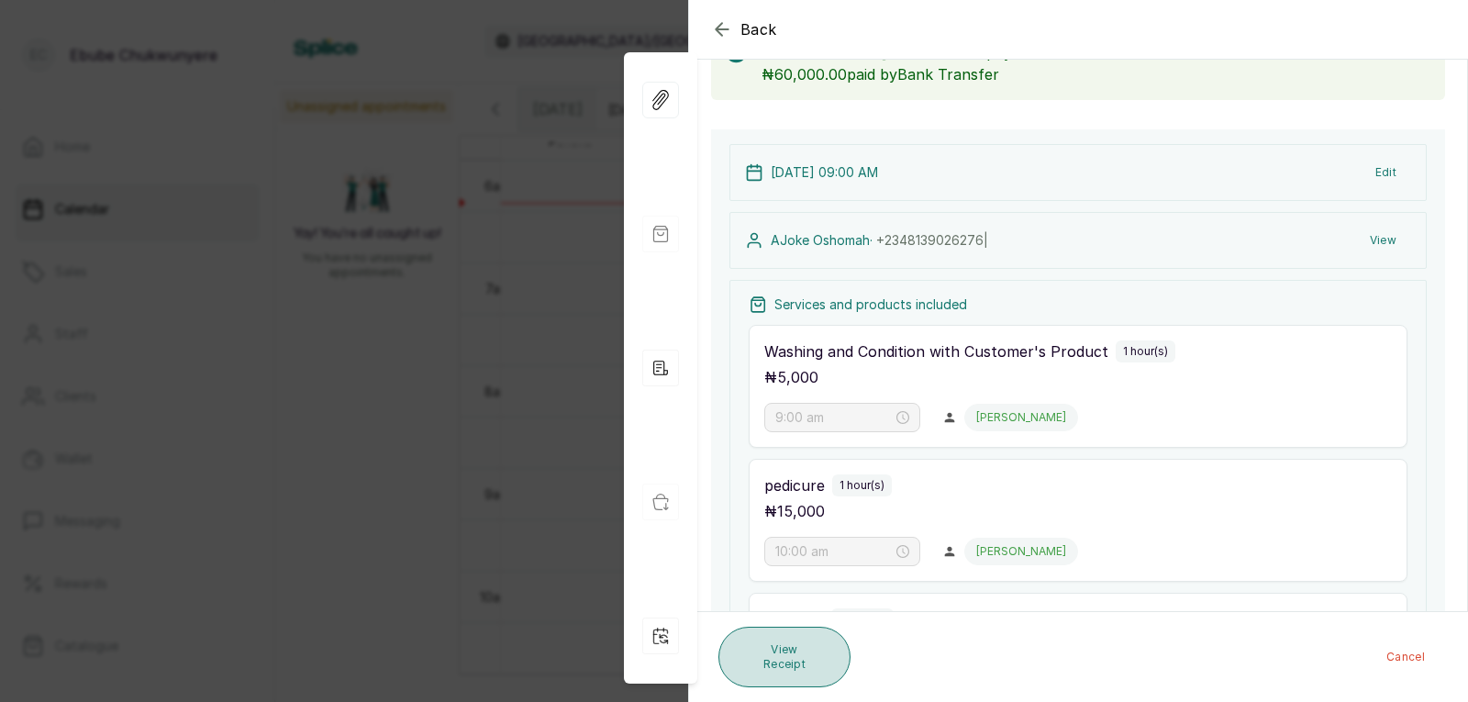
click at [759, 641] on button "View Receipt" at bounding box center [784, 657] width 132 height 61
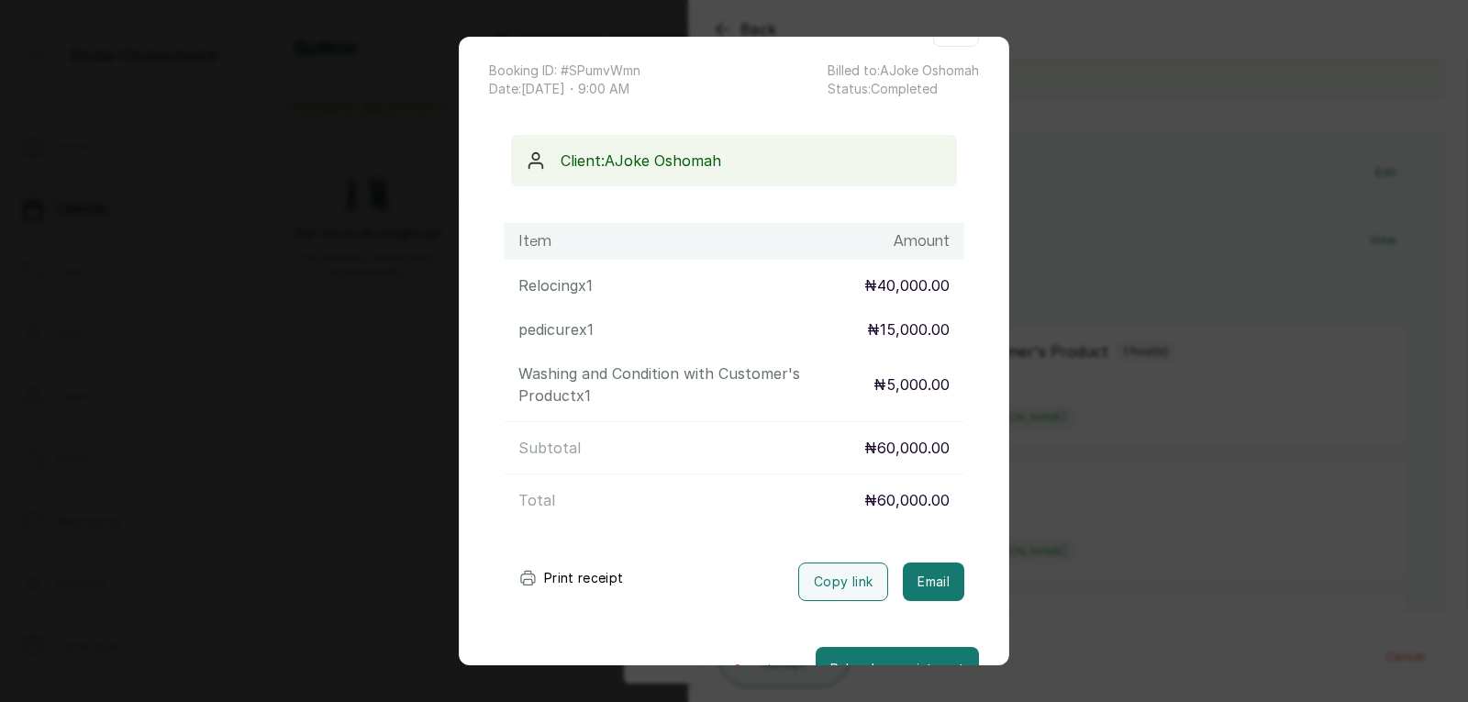
scroll to position [113, 0]
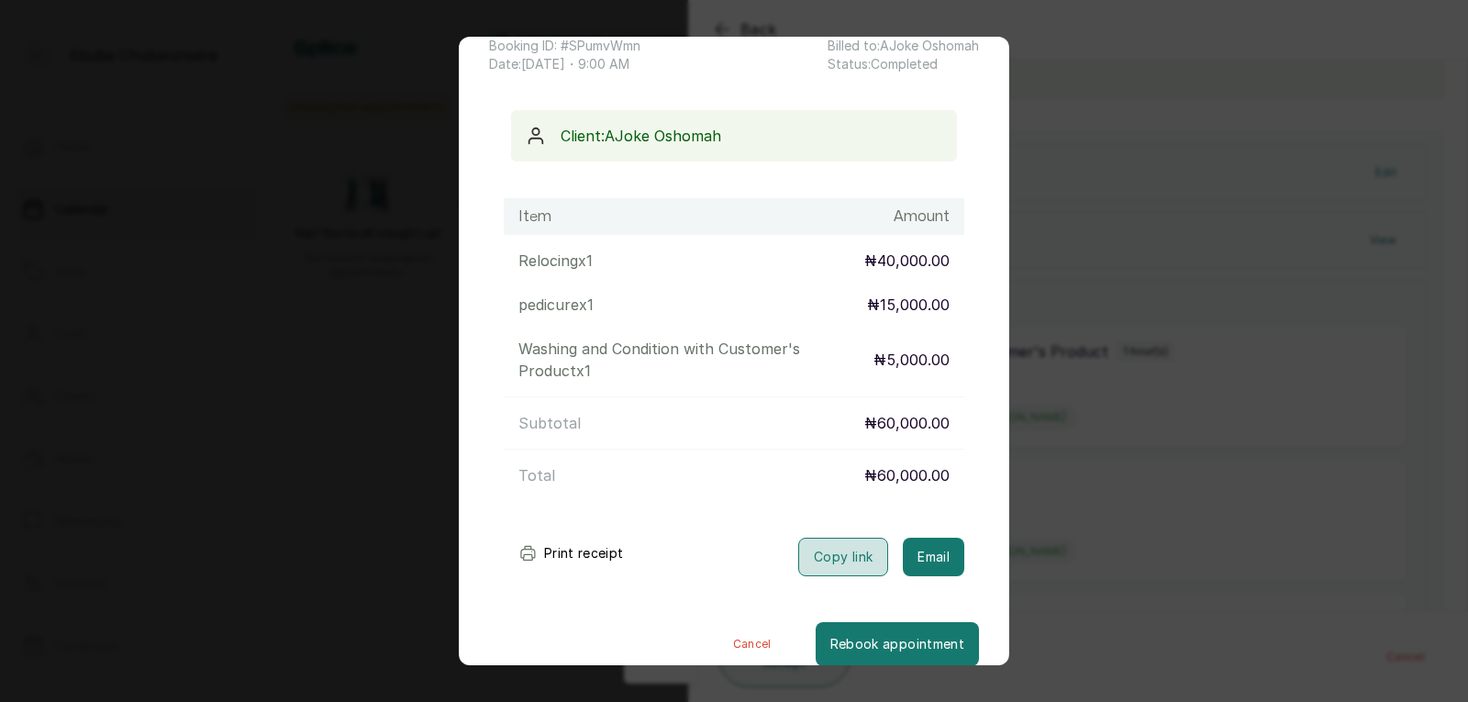
click at [826, 545] on button "Copy link" at bounding box center [843, 557] width 90 height 39
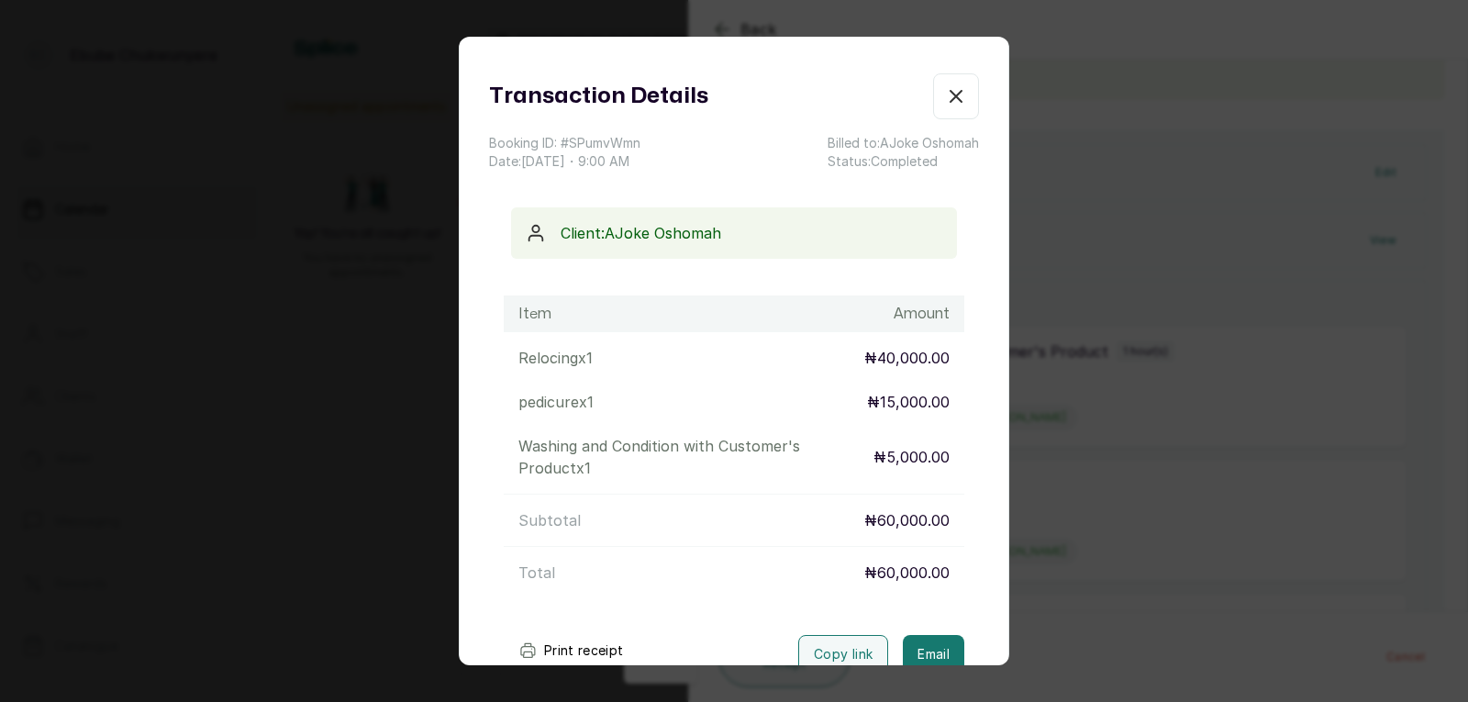
scroll to position [0, 0]
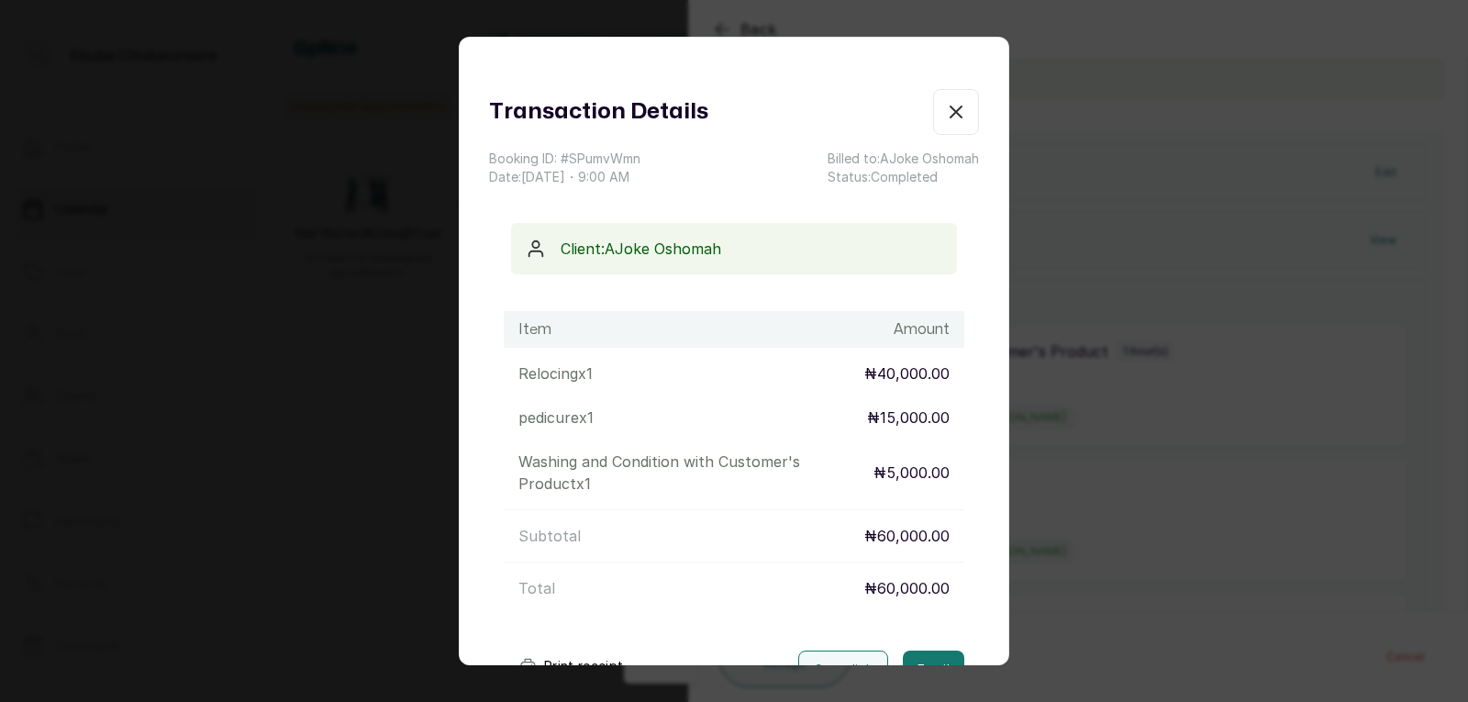
click at [945, 110] on icon "button" at bounding box center [956, 112] width 22 height 22
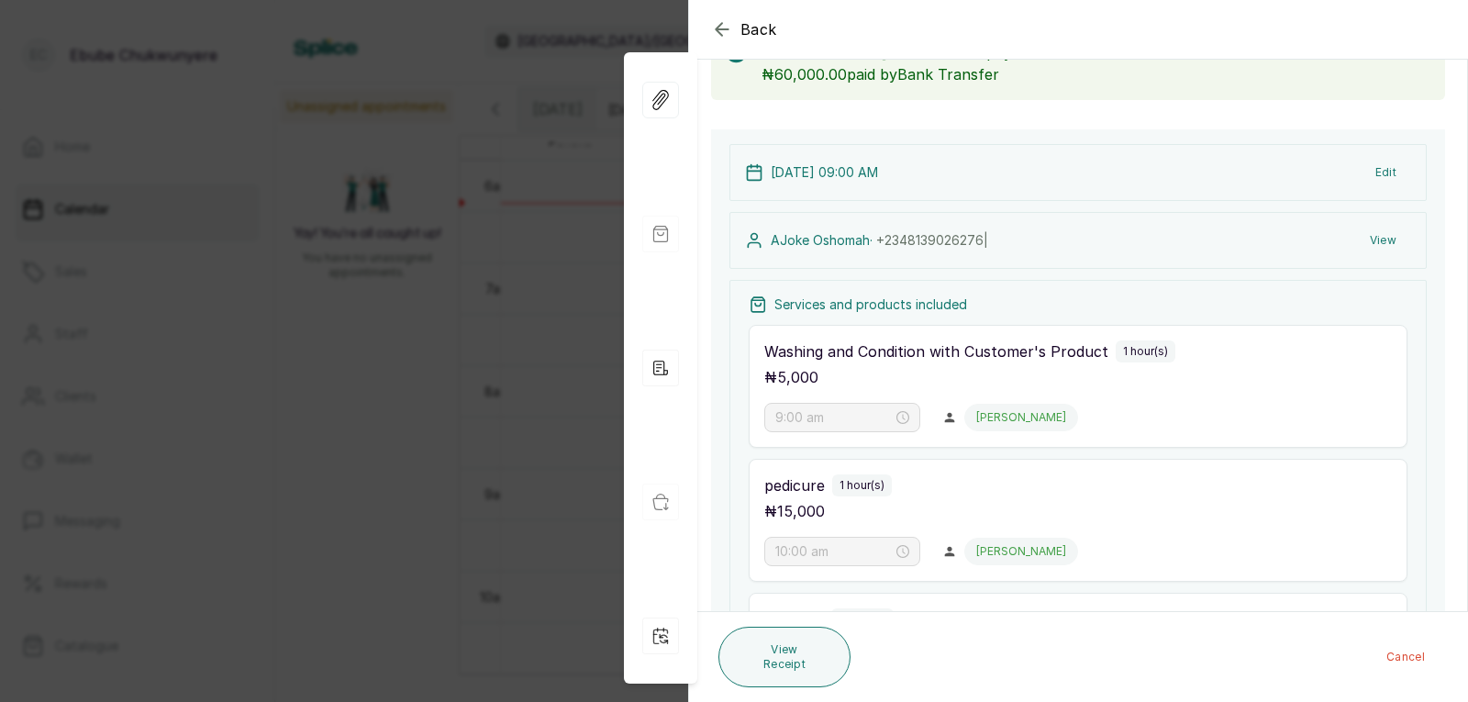
click at [731, 16] on div "Back" at bounding box center [1423, 29] width 1468 height 59
click at [727, 20] on icon "button" at bounding box center [722, 29] width 22 height 22
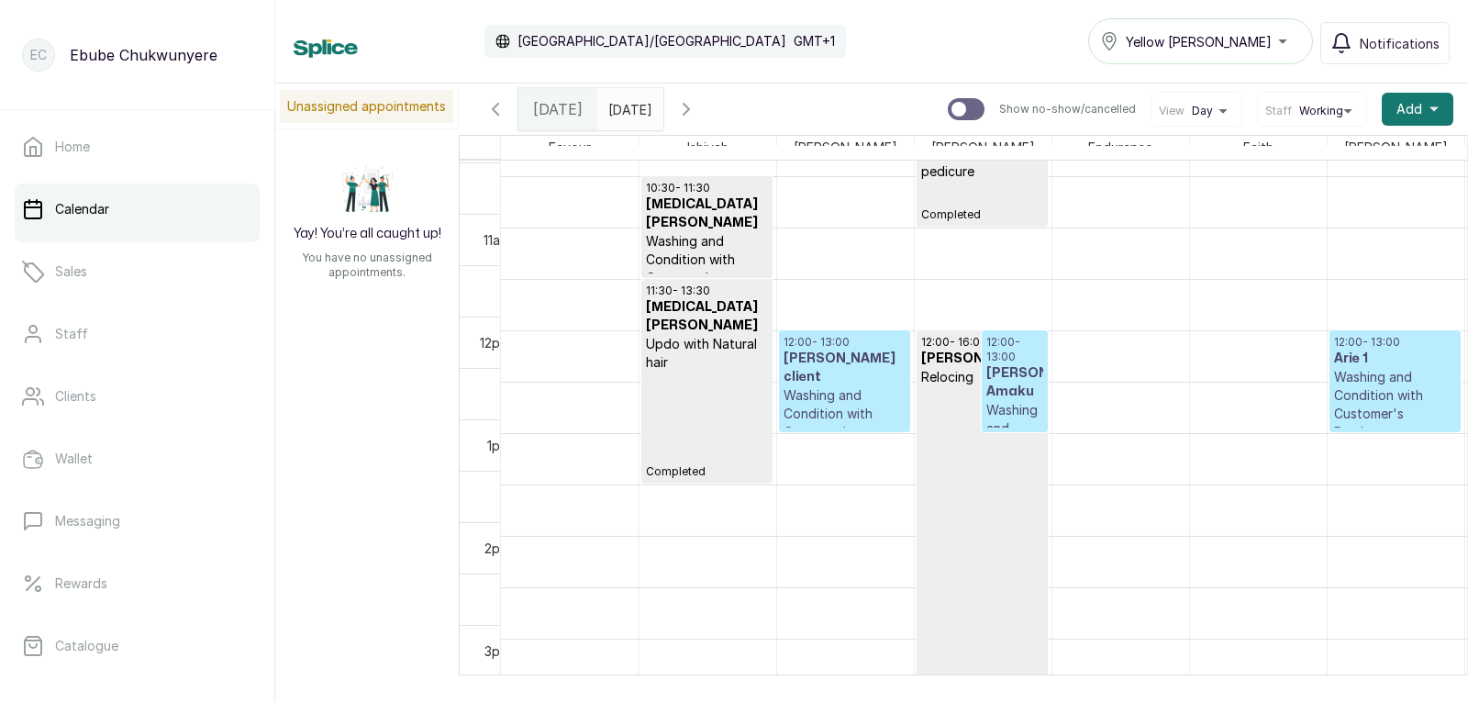
scroll to position [1063, 0]
click at [1008, 349] on p "12:00 - 13:00" at bounding box center [1014, 349] width 57 height 29
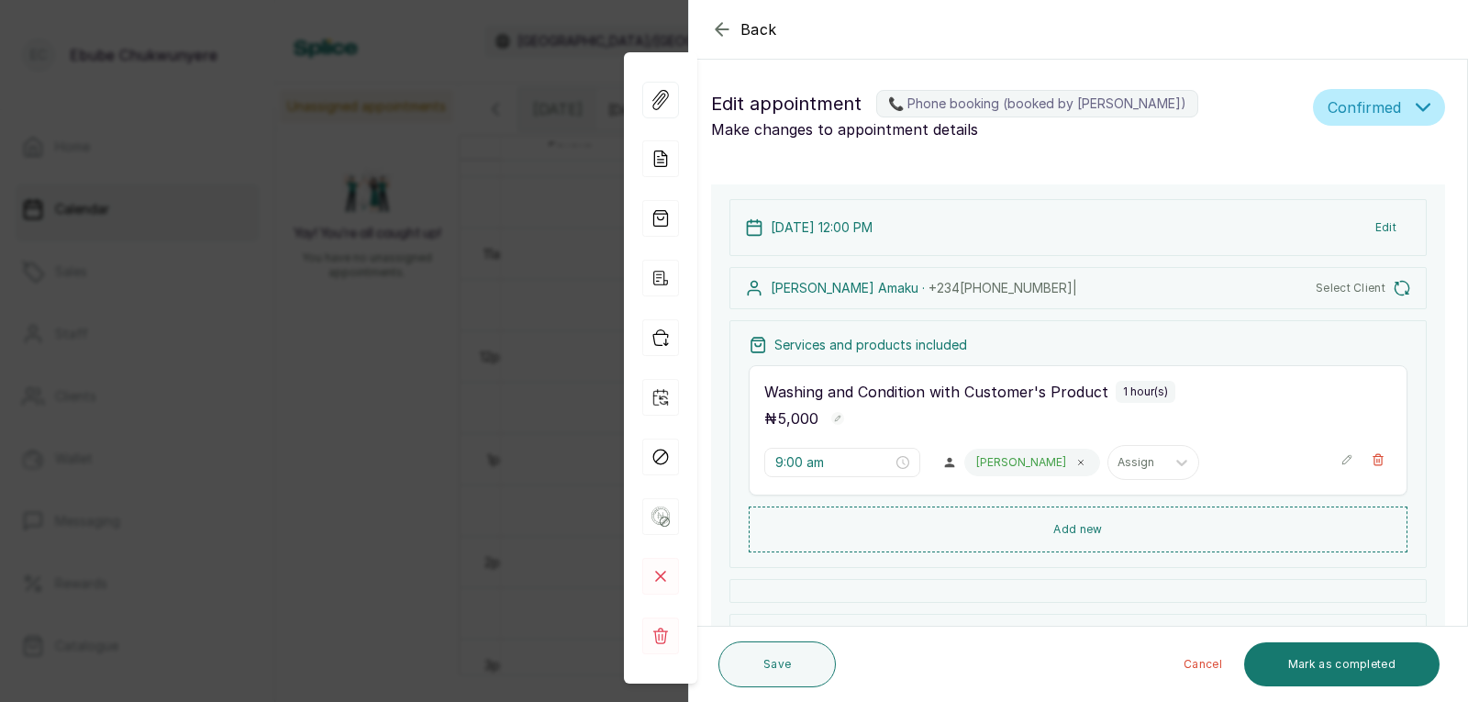
type input "12:00 pm"
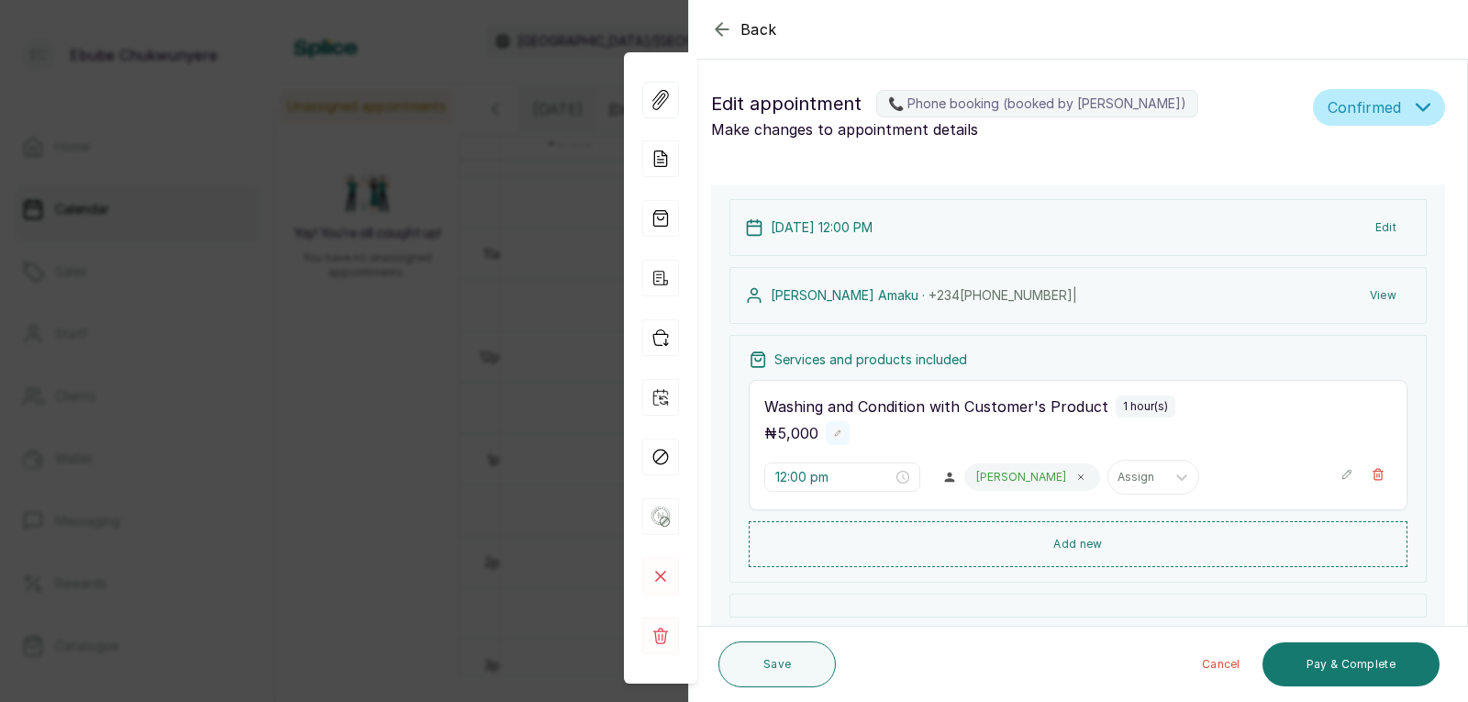
click at [839, 424] on button "Show no-show/cancelled" at bounding box center [838, 433] width 24 height 24
click at [832, 425] on input "5,000" at bounding box center [808, 435] width 88 height 28
type input "5"
type input "7,000"
click at [864, 426] on button "Show no-show/cancelled" at bounding box center [871, 434] width 24 height 31
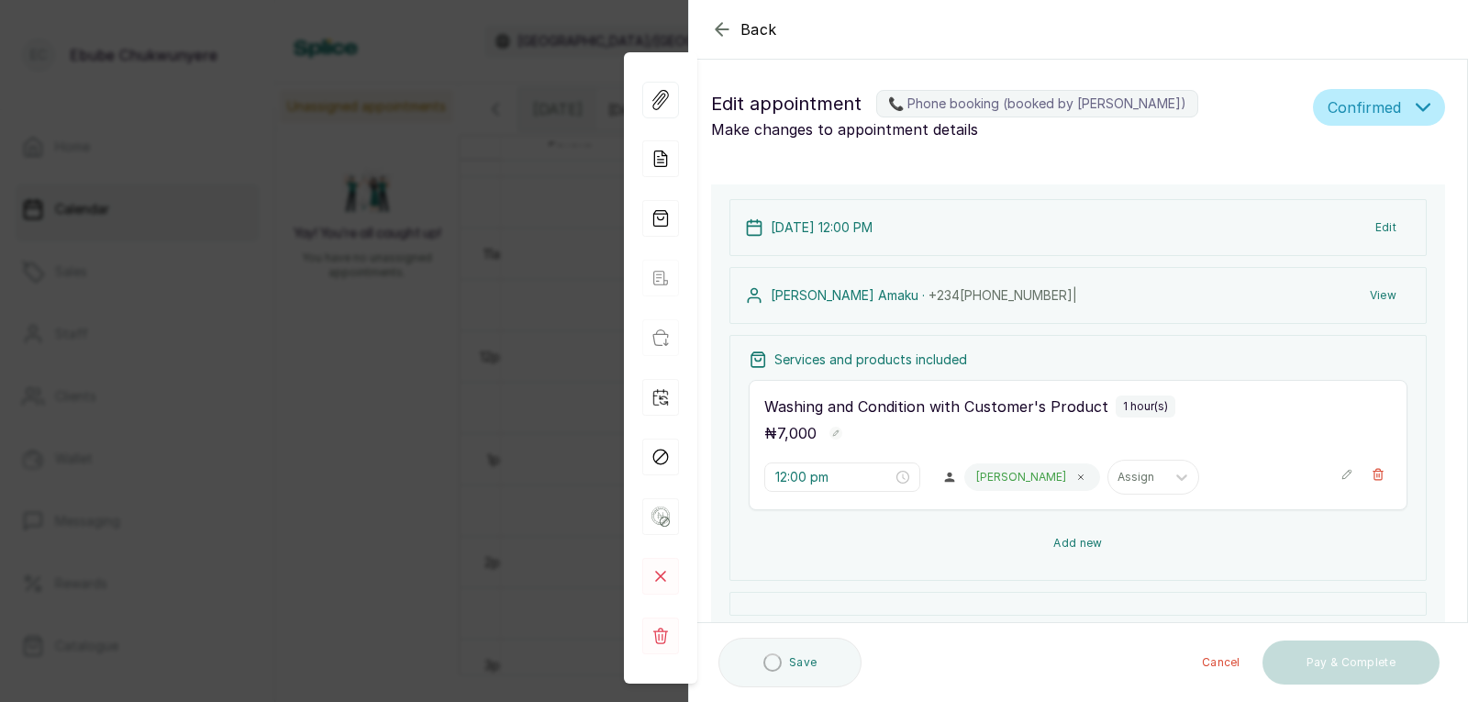
click at [981, 527] on button "Add new" at bounding box center [1078, 543] width 659 height 44
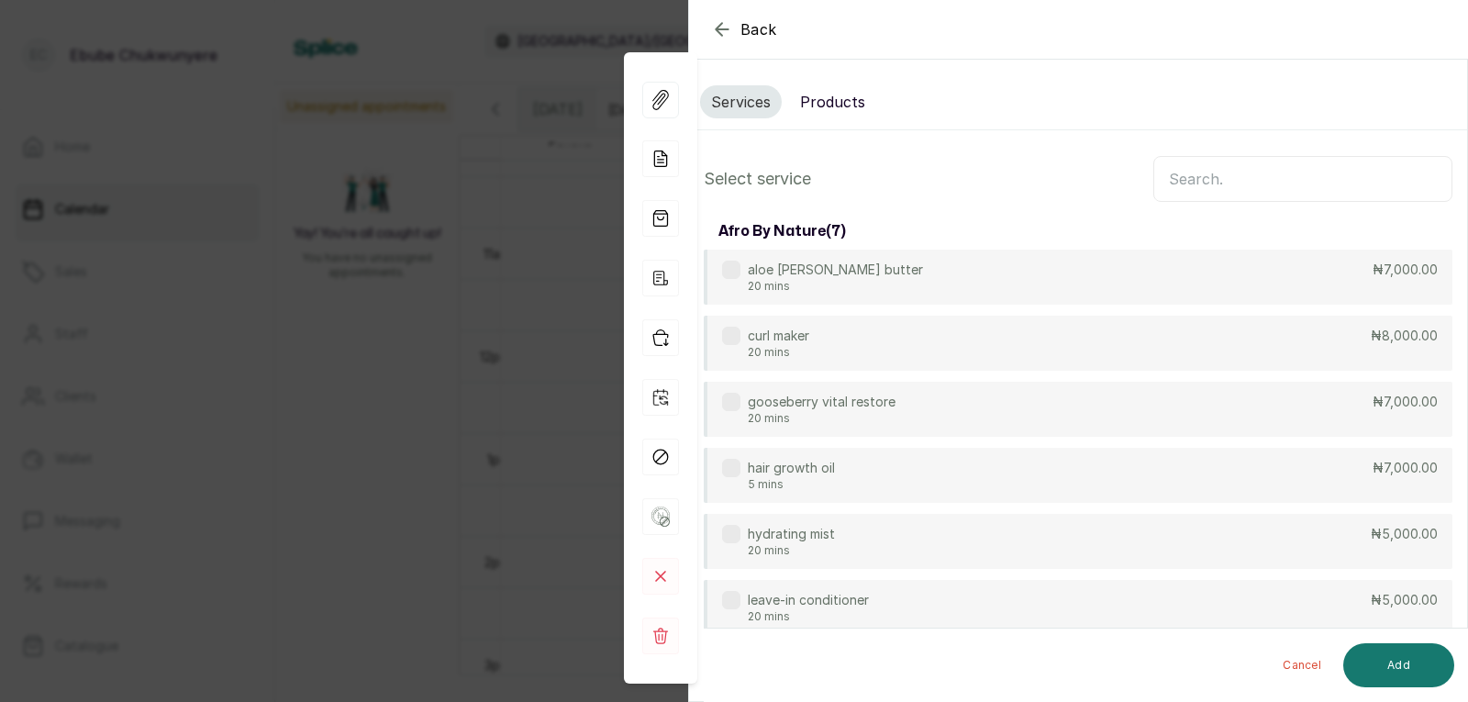
click at [1168, 186] on input "text" at bounding box center [1302, 179] width 299 height 46
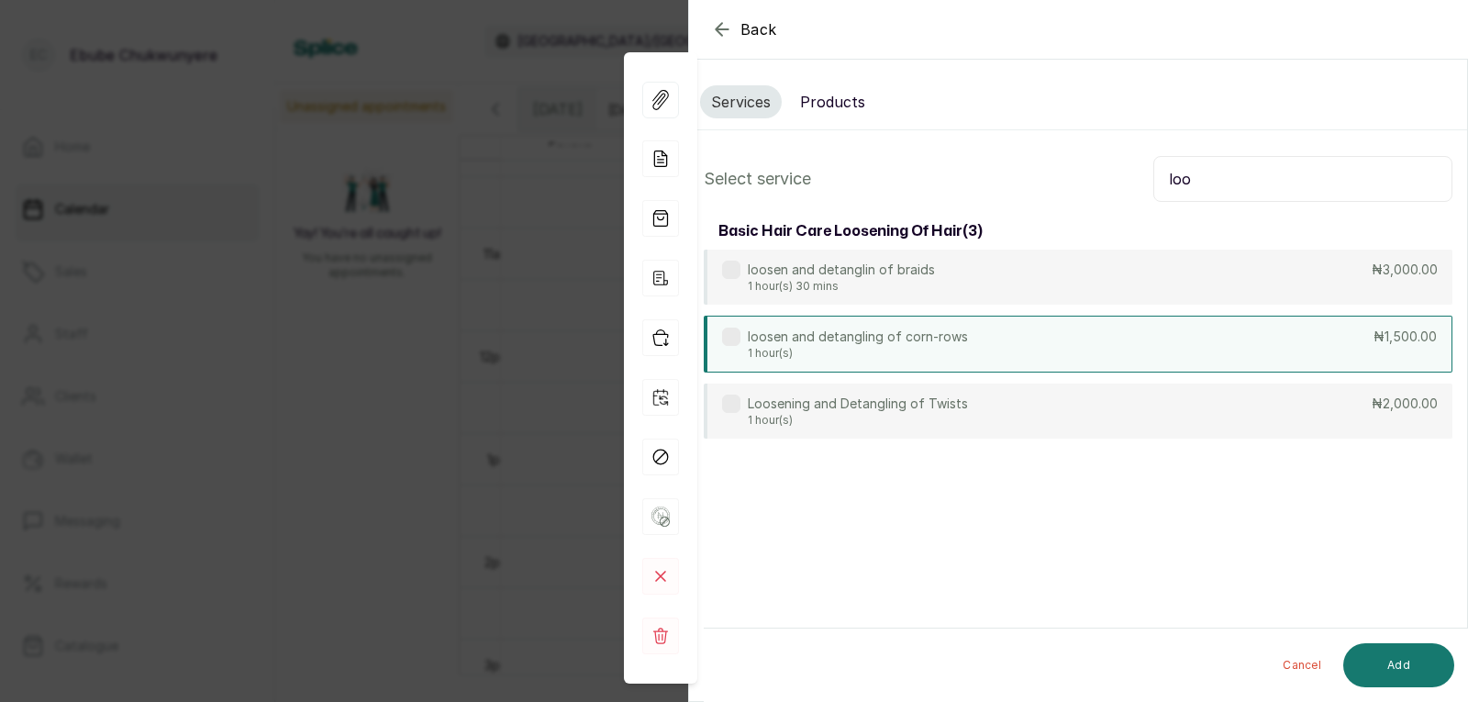
click at [1153, 335] on div "loosen and detangling of corn-rows 1 hour(s) ₦1,500.00" at bounding box center [1078, 344] width 749 height 57
click at [1201, 174] on input "loo" at bounding box center [1302, 179] width 299 height 46
type input "l"
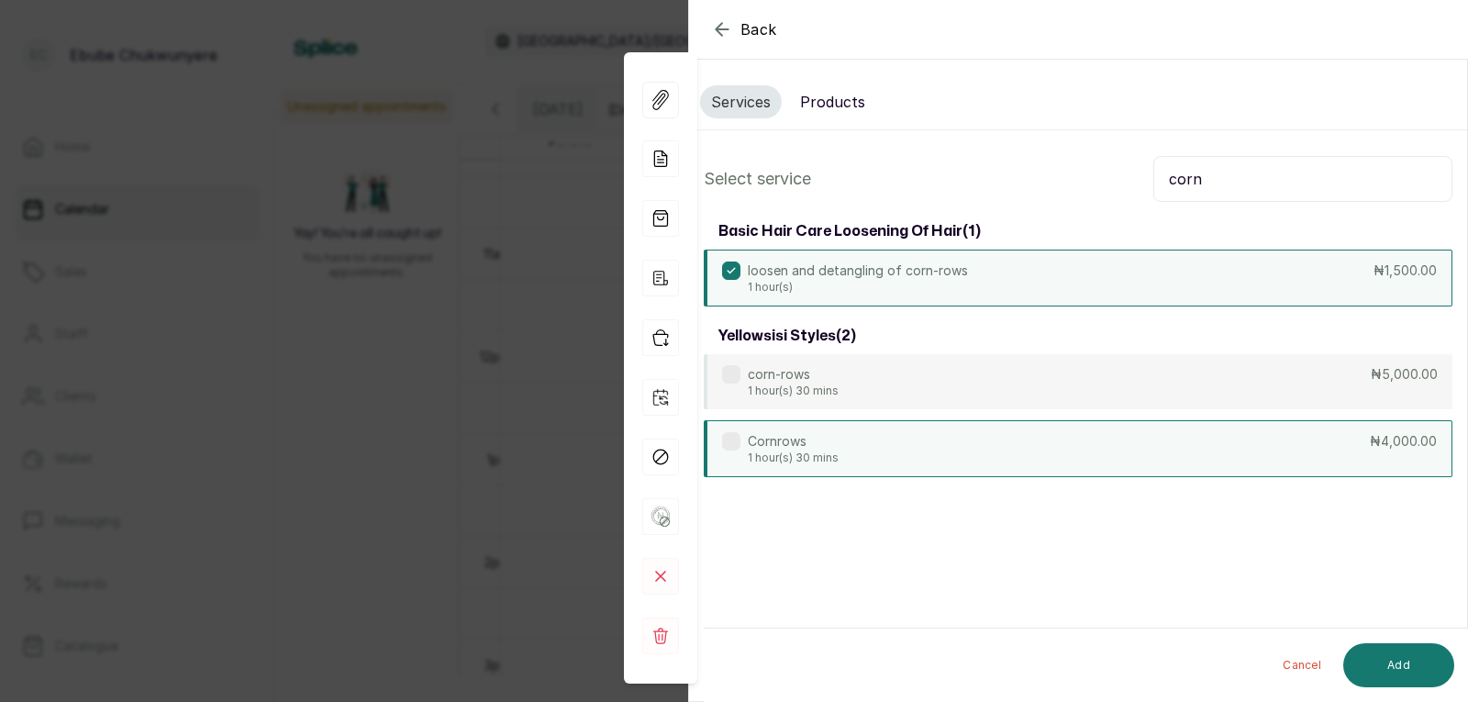
type input "corn"
click at [1191, 456] on div "Cornrows 1 hour(s) 30 mins ₦4,000.00" at bounding box center [1078, 448] width 749 height 57
click at [1431, 660] on button "Add" at bounding box center [1398, 665] width 111 height 44
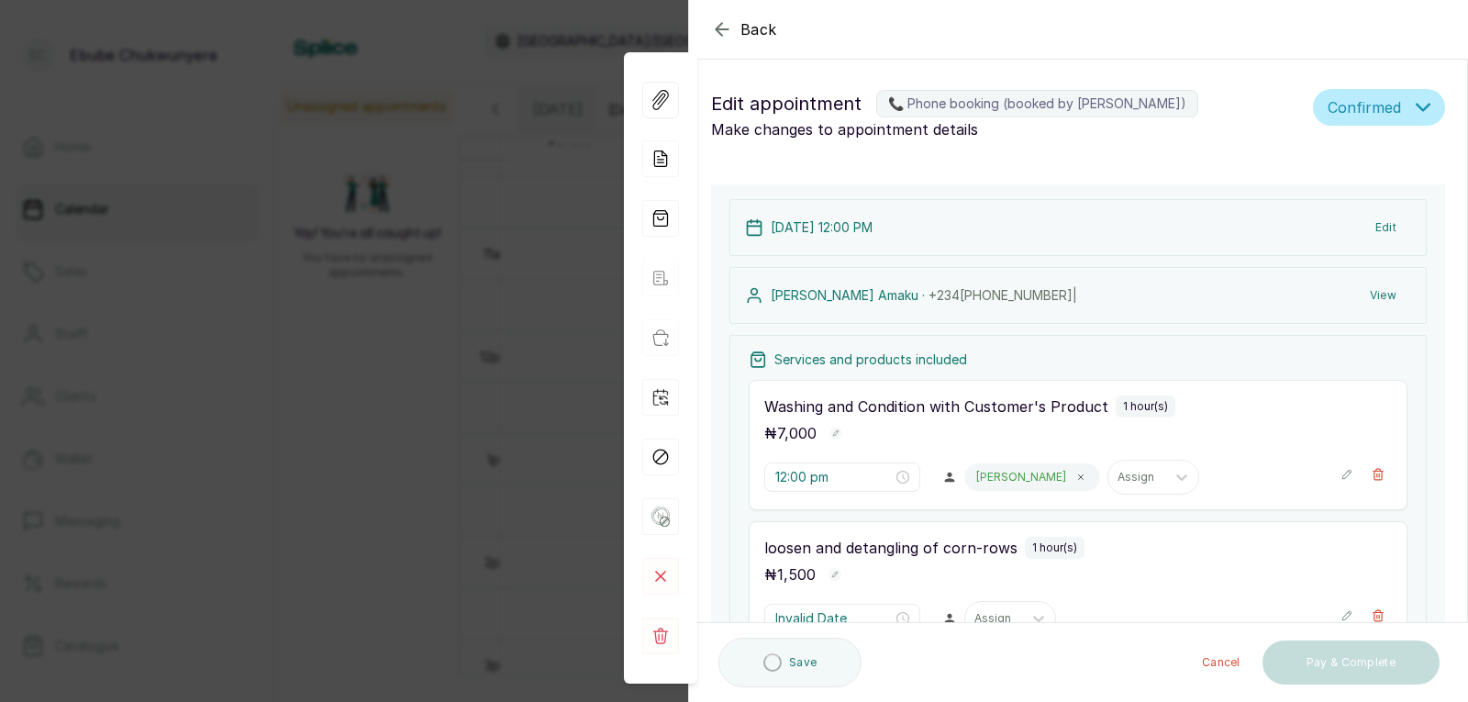
type input "1:00 pm"
type input "2:00 pm"
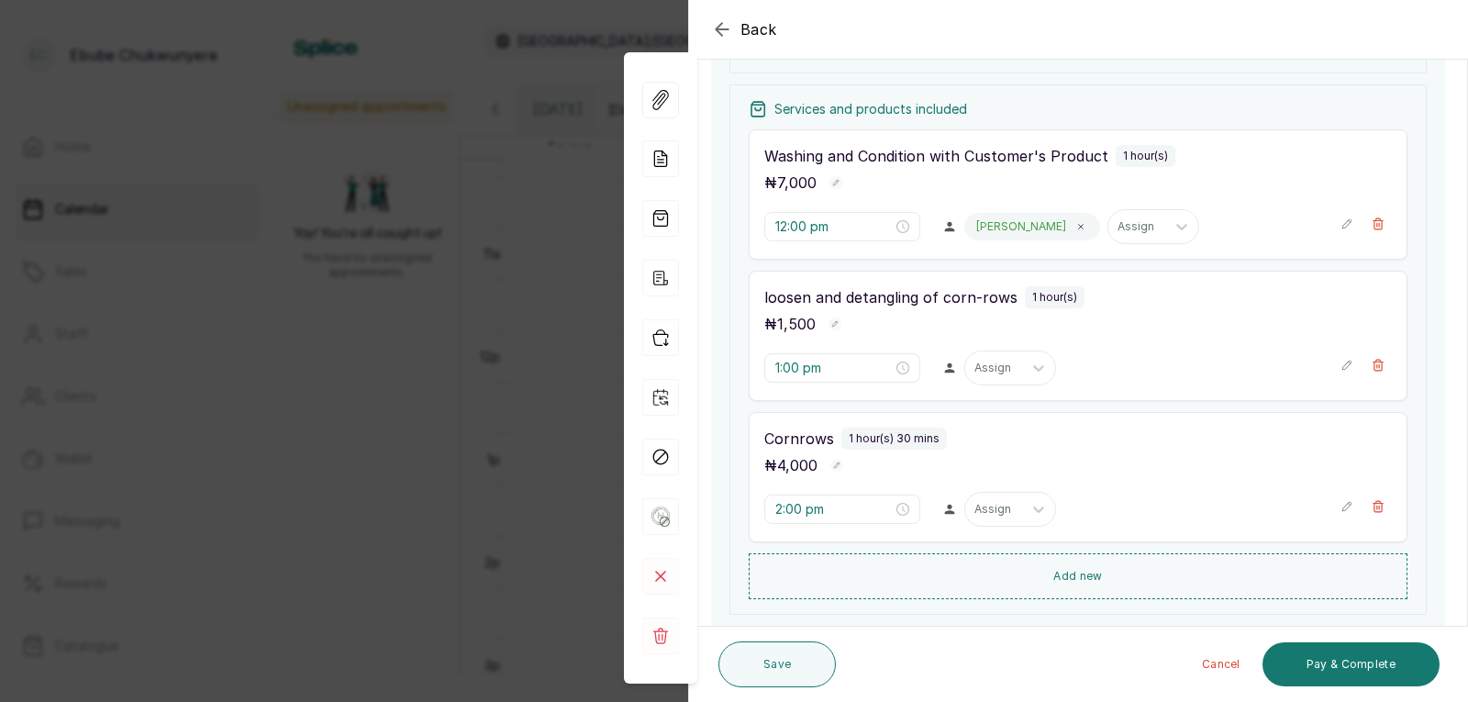
scroll to position [259, 0]
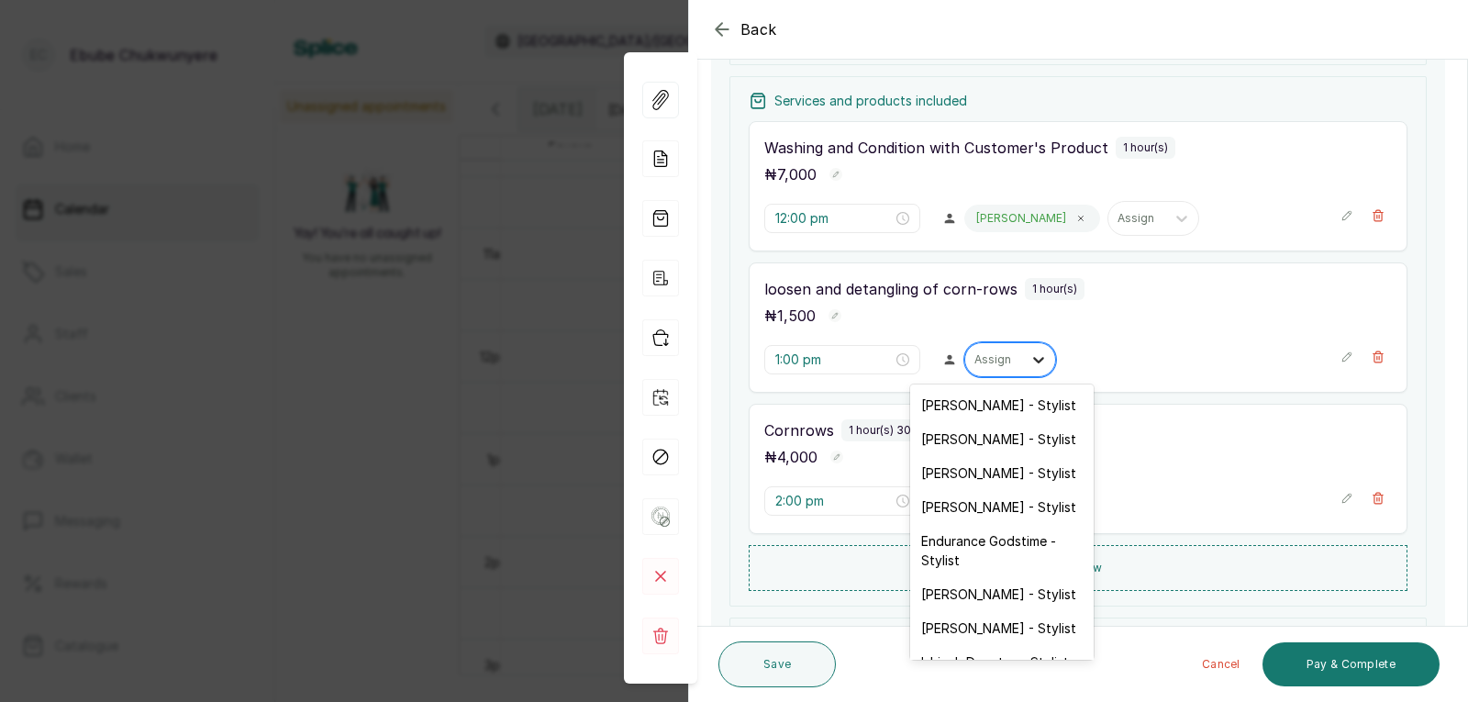
drag, startPoint x: 1028, startPoint y: 357, endPoint x: 1021, endPoint y: 349, distance: 10.4
click at [1029, 357] on icon at bounding box center [1038, 359] width 18 height 18
click at [922, 508] on div "[PERSON_NAME] - Stylist" at bounding box center [1001, 507] width 183 height 34
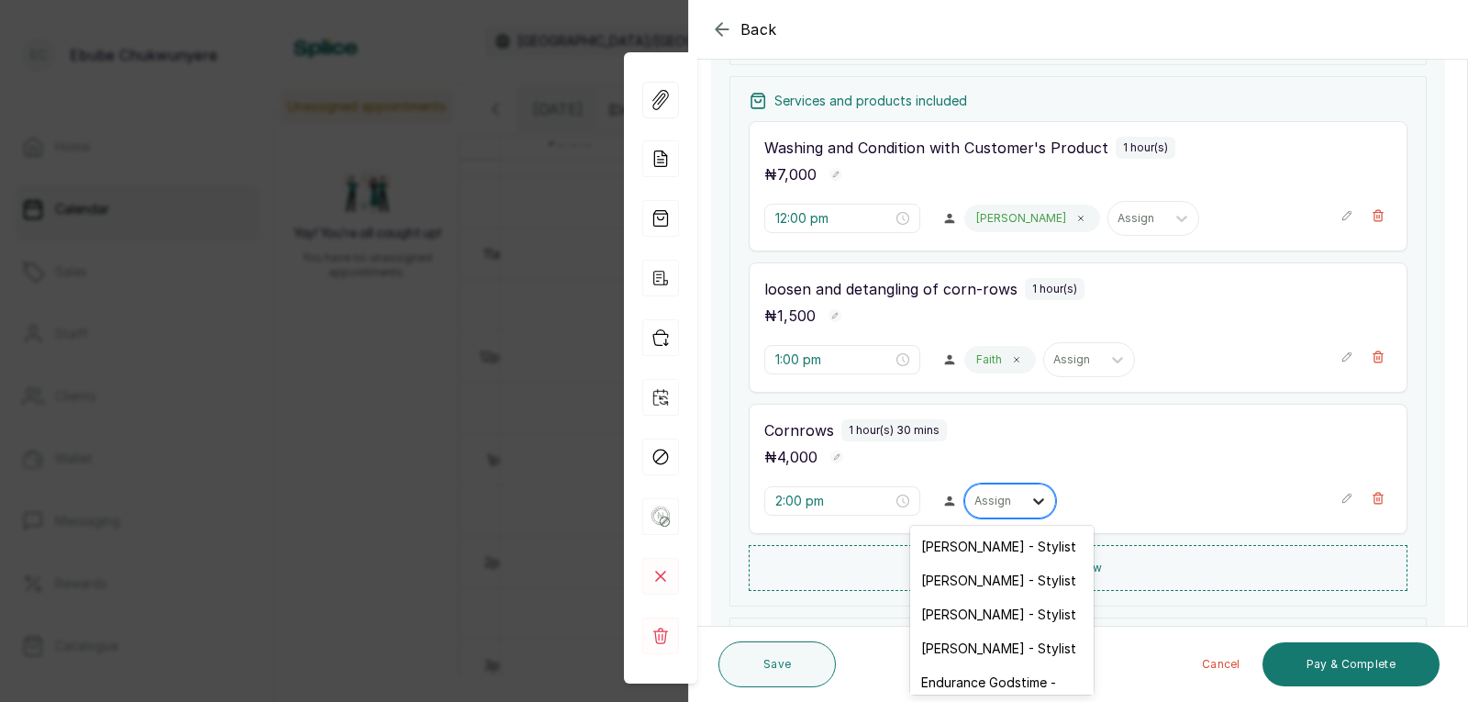
click at [1022, 505] on div at bounding box center [1038, 500] width 33 height 33
drag, startPoint x: 984, startPoint y: 641, endPoint x: 967, endPoint y: 594, distance: 49.9
click at [982, 638] on div "[PERSON_NAME] - Stylist" at bounding box center [1001, 648] width 183 height 34
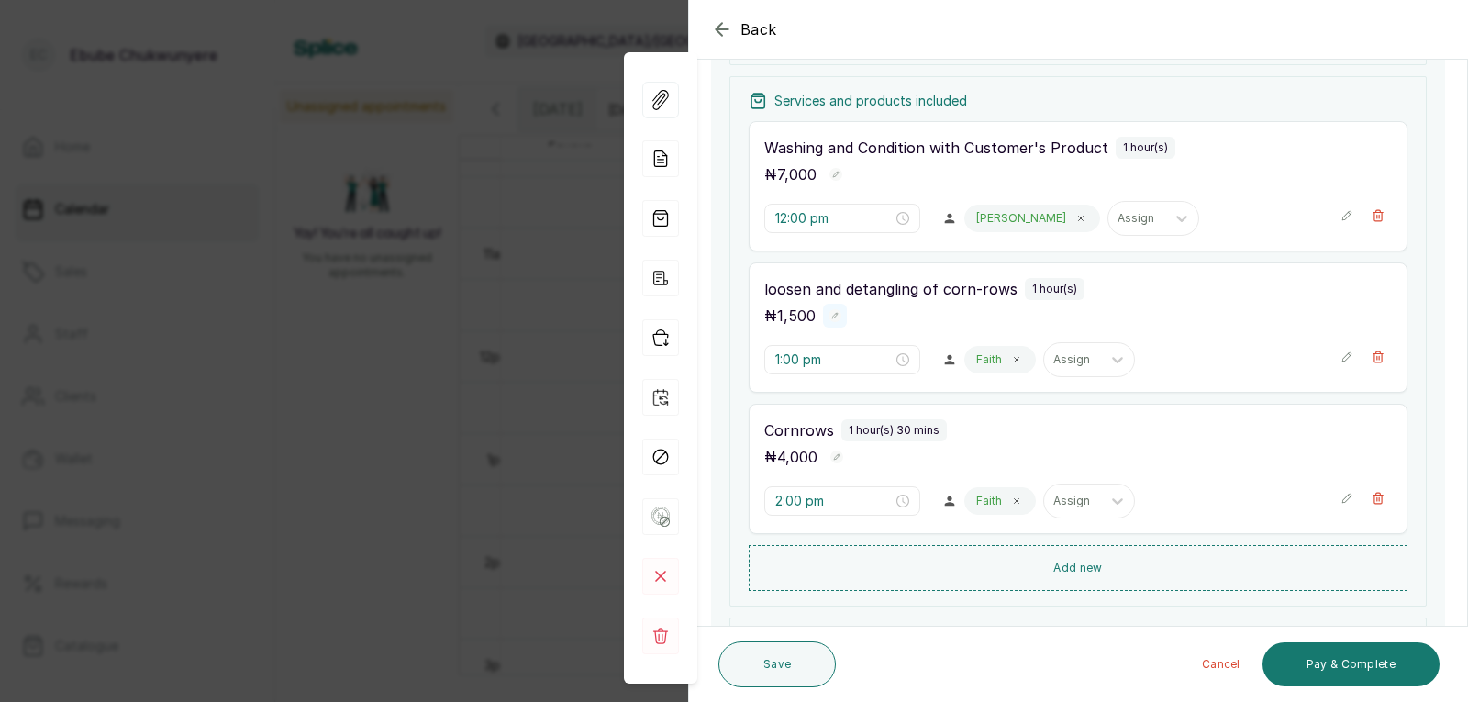
click at [831, 308] on button "Show no-show/cancelled" at bounding box center [835, 316] width 24 height 24
type input "1,000"
click at [871, 313] on rect "button" at bounding box center [871, 318] width 16 height 16
click at [1331, 657] on button "Pay & Complete" at bounding box center [1350, 664] width 177 height 44
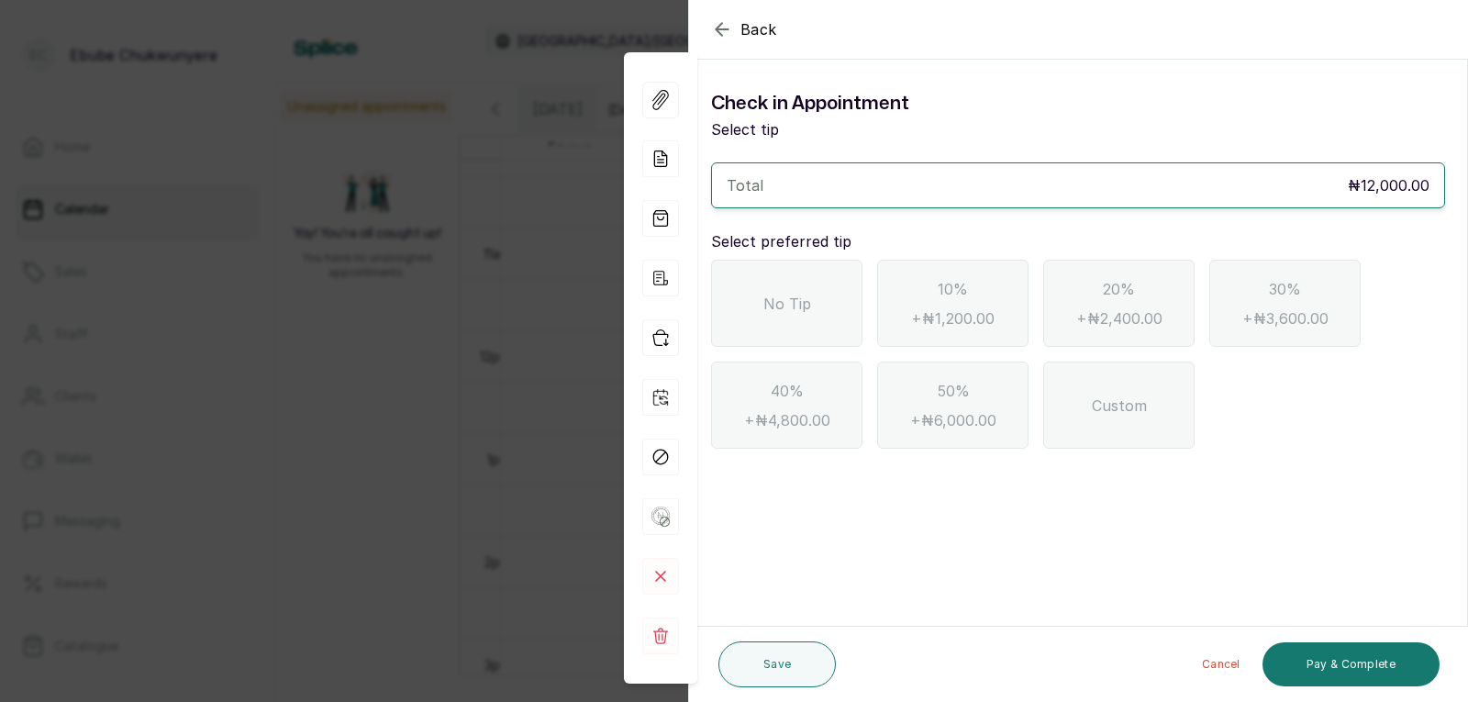
click at [761, 281] on div "No Tip" at bounding box center [786, 303] width 151 height 87
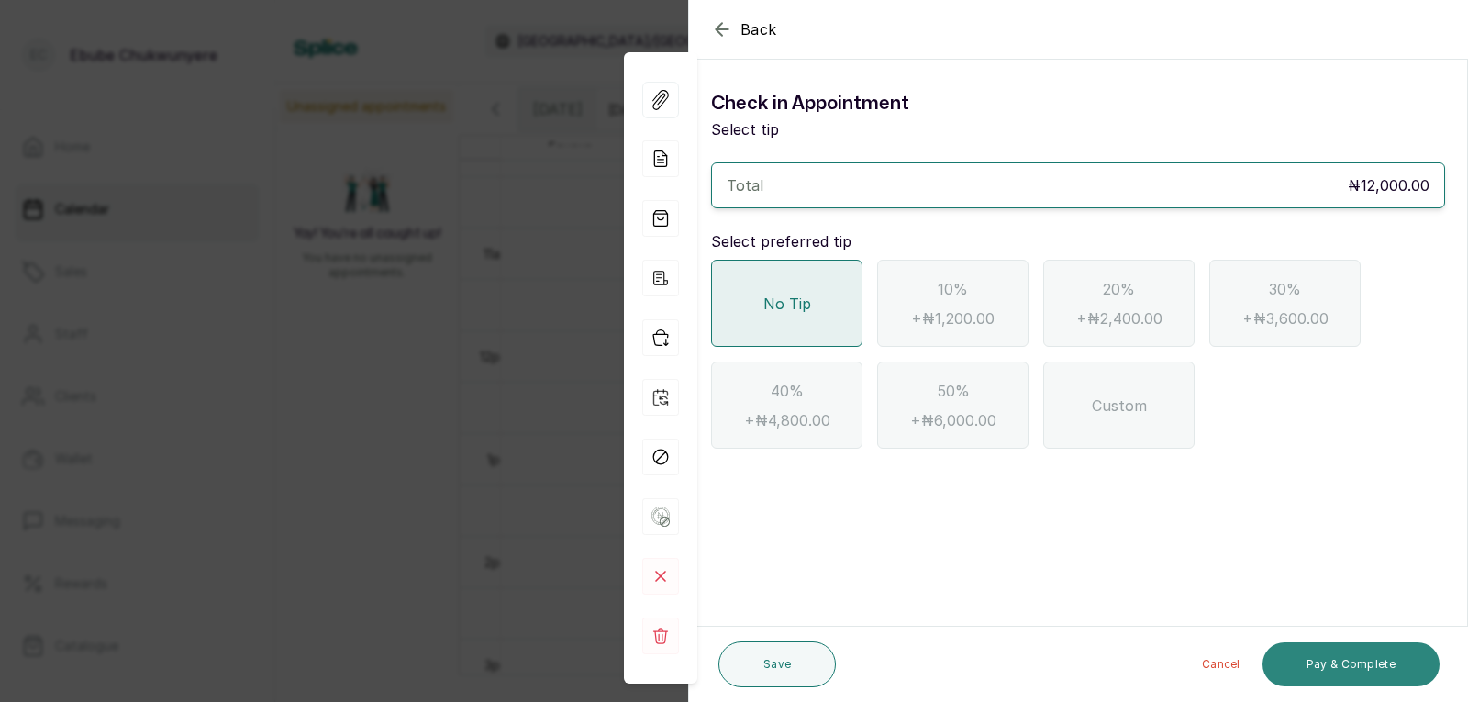
click at [1403, 658] on button "Pay & Complete" at bounding box center [1350, 664] width 177 height 44
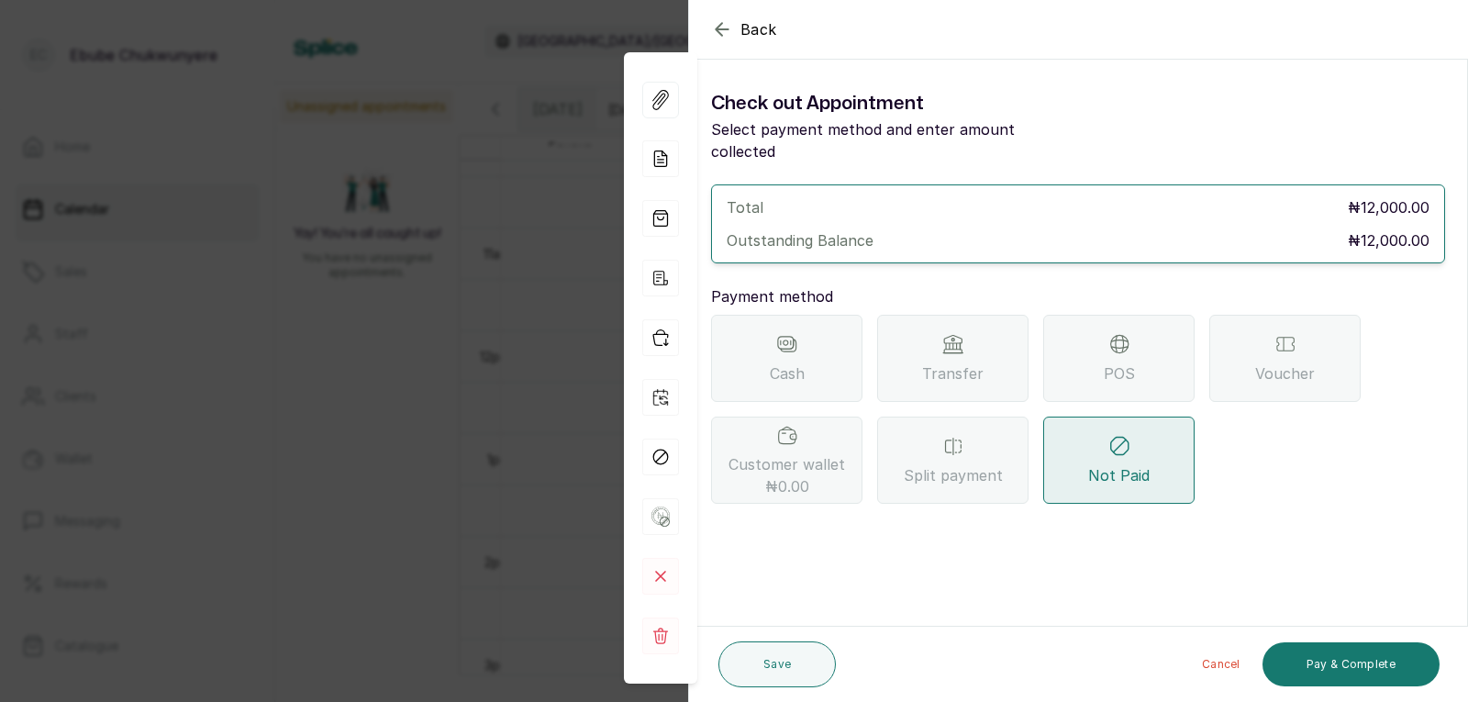
click at [1081, 333] on div "POS" at bounding box center [1118, 358] width 151 height 87
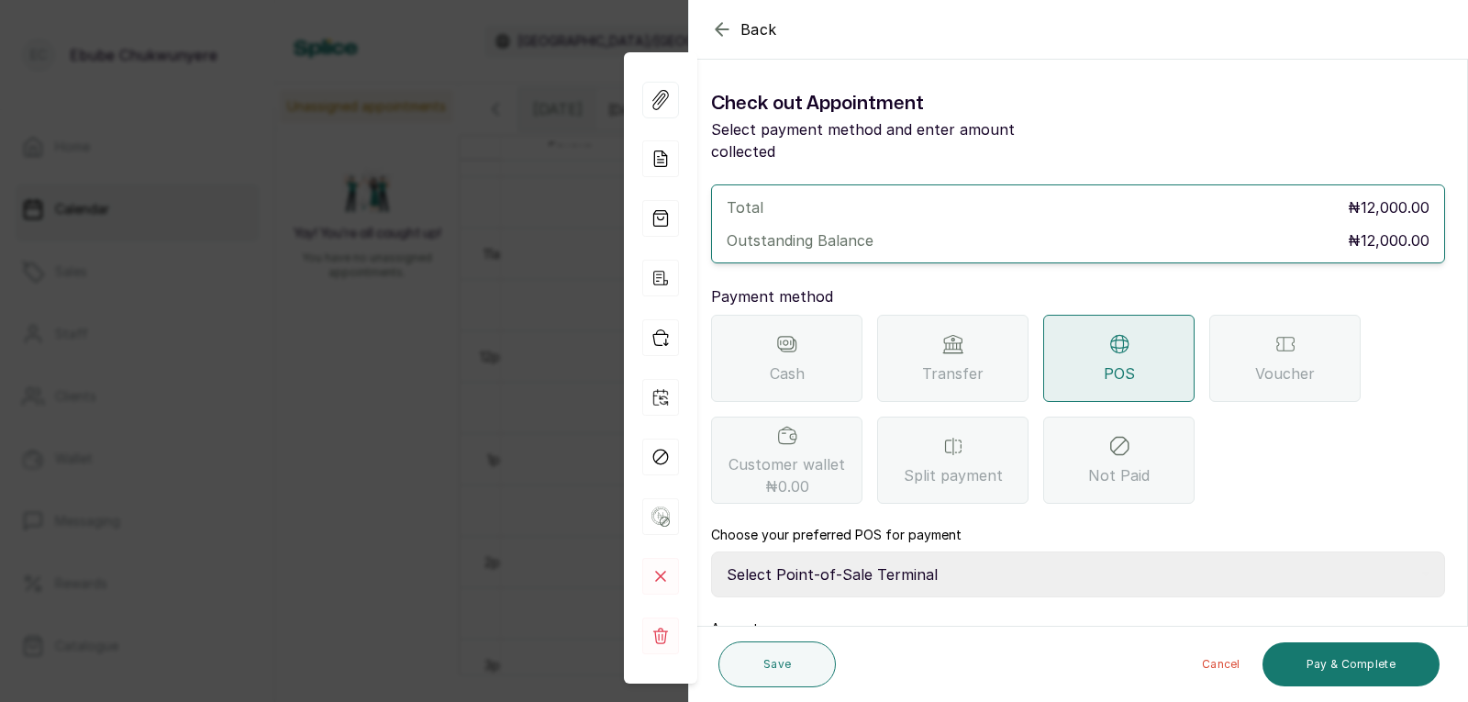
click at [1023, 551] on select "Select Point-of-Sale Terminal FCMB - POS First City Monument Bank Providus - PO…" at bounding box center [1078, 574] width 734 height 46
select select "aa2ad0f0-a10e-4f4c-bd19-89f63e8f7bd1"
click at [711, 551] on select "Select Point-of-Sale Terminal FCMB - POS First City Monument Bank Providus - PO…" at bounding box center [1078, 574] width 734 height 46
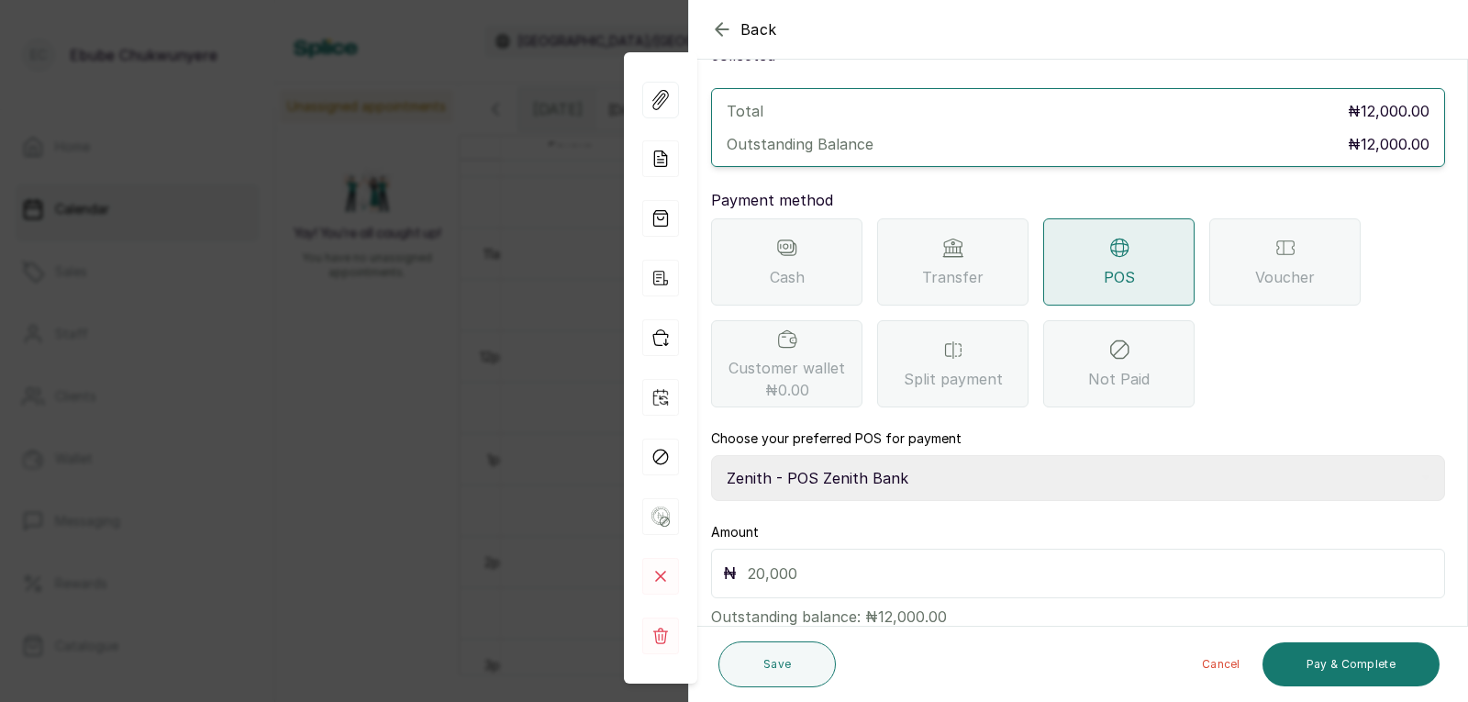
click at [1242, 549] on div "₦" at bounding box center [1078, 574] width 734 height 50
click at [1235, 560] on input "text" at bounding box center [1090, 573] width 685 height 26
type input "12,000"
click at [1332, 671] on button "Pay & Complete" at bounding box center [1350, 664] width 177 height 44
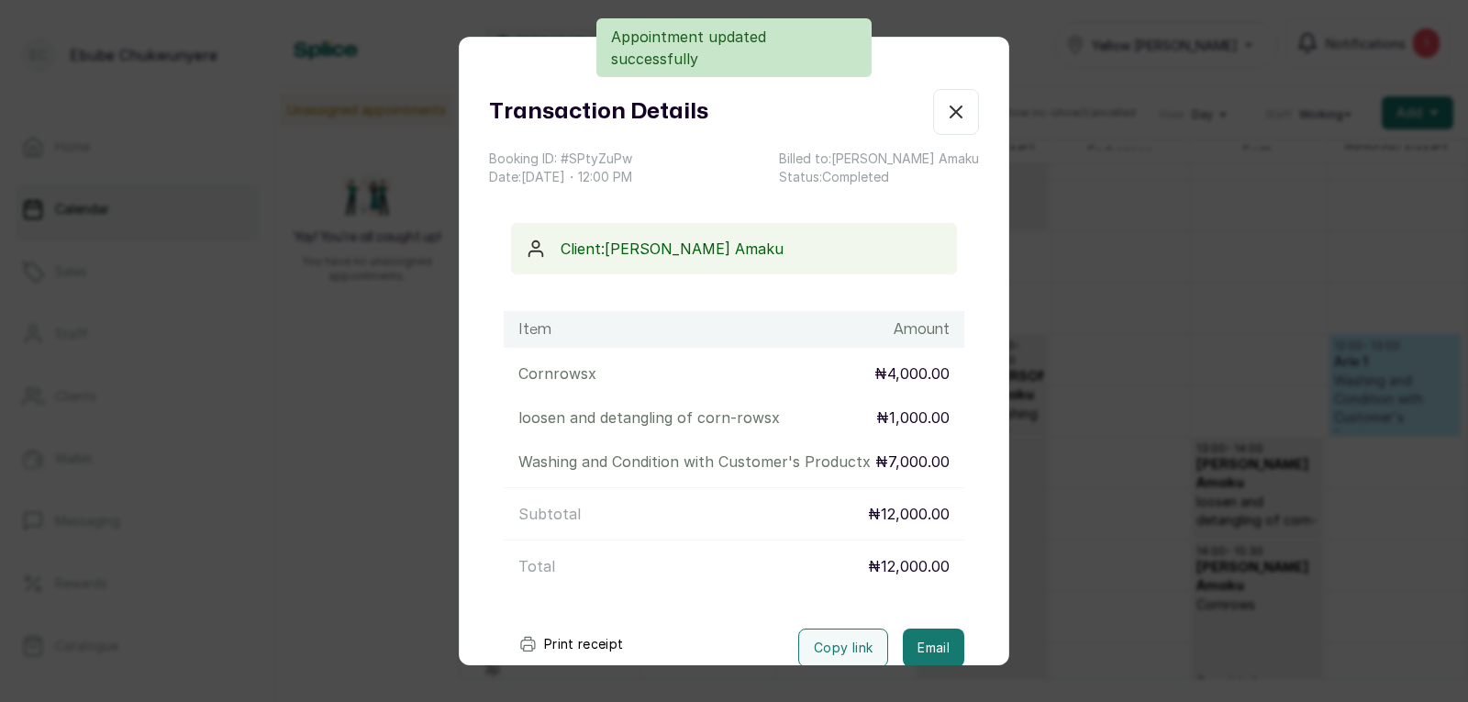
scroll to position [137, 0]
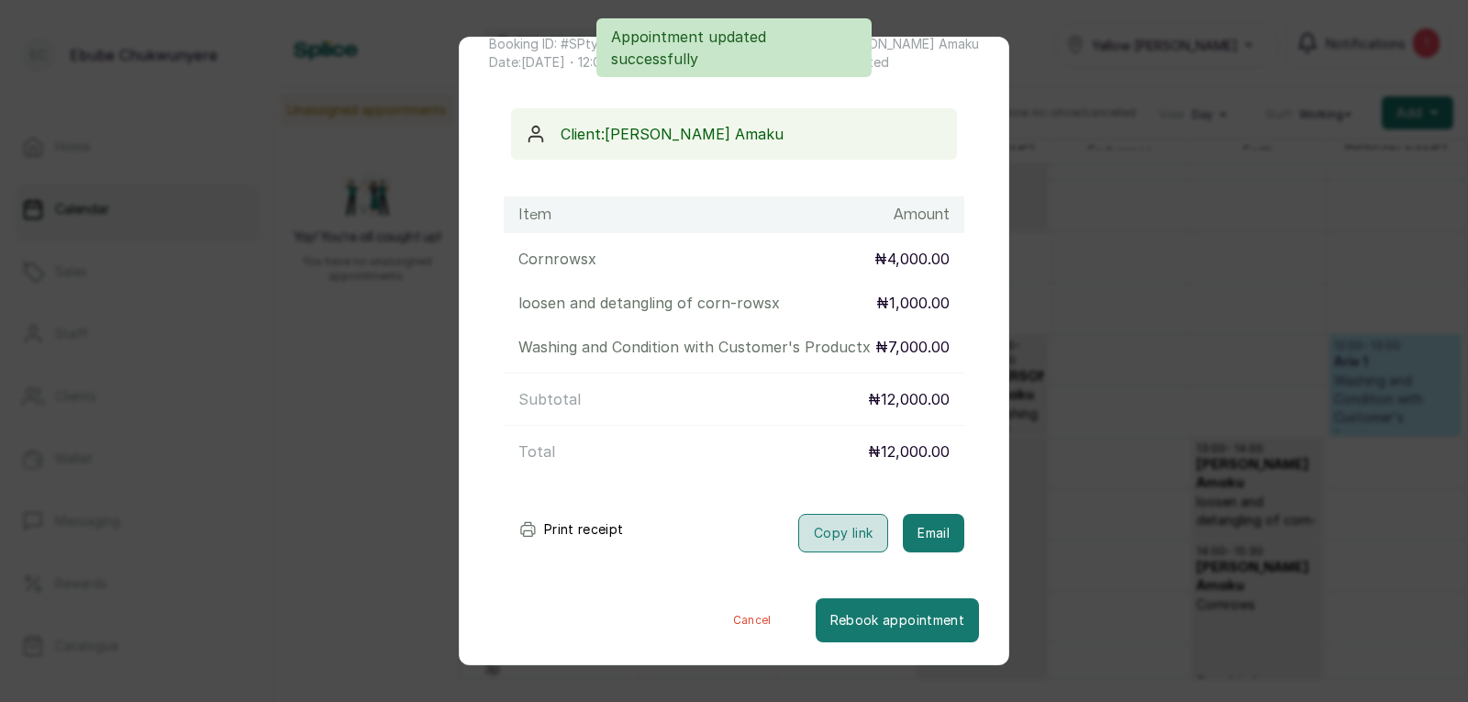
click at [842, 518] on button "Copy link" at bounding box center [843, 533] width 90 height 39
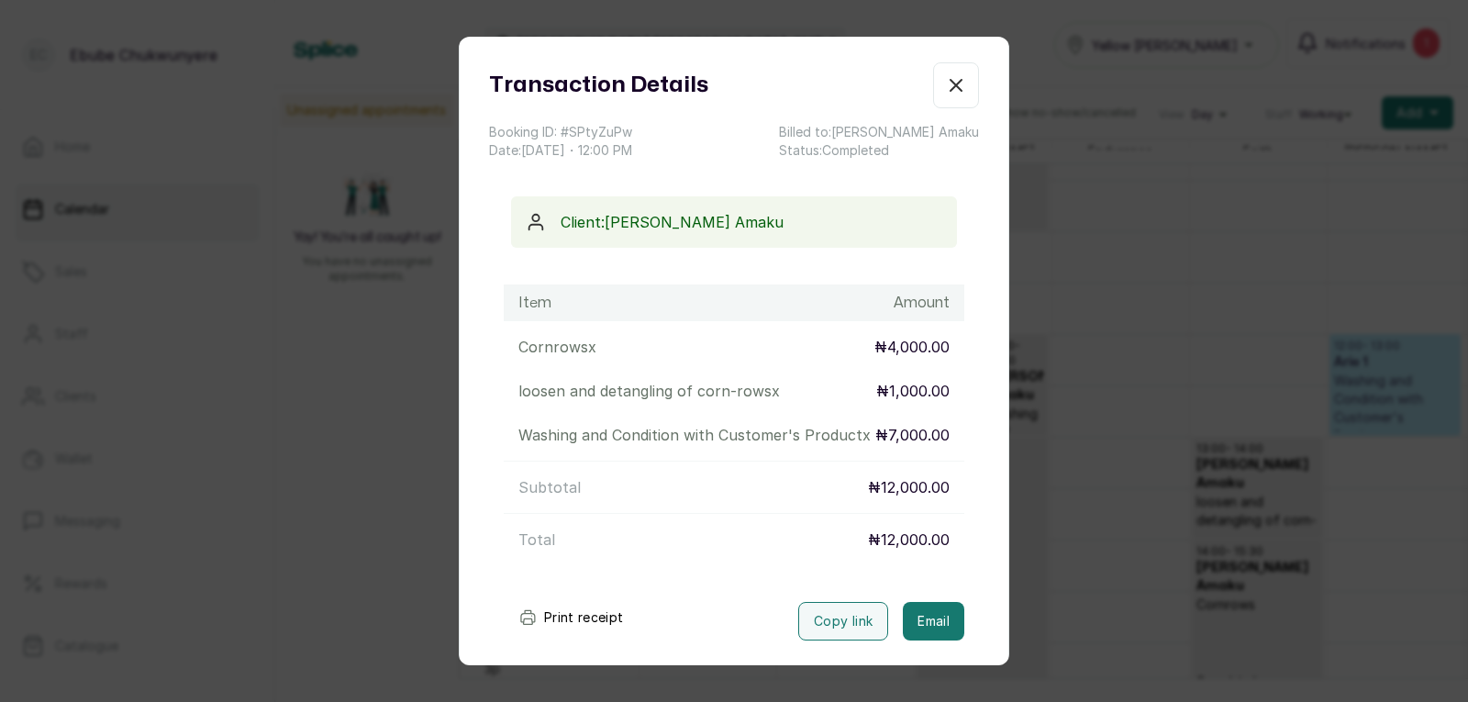
scroll to position [0, 0]
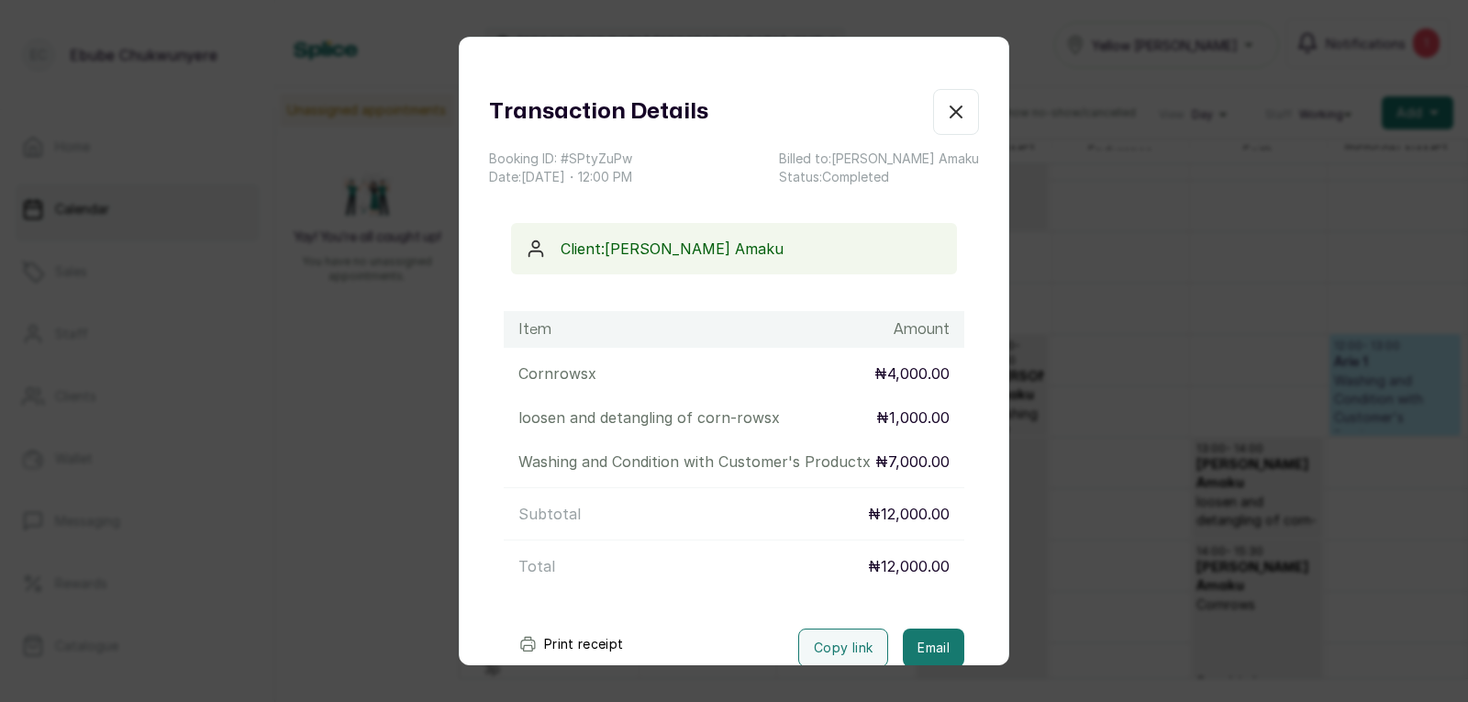
click at [945, 117] on icon "button" at bounding box center [956, 112] width 22 height 22
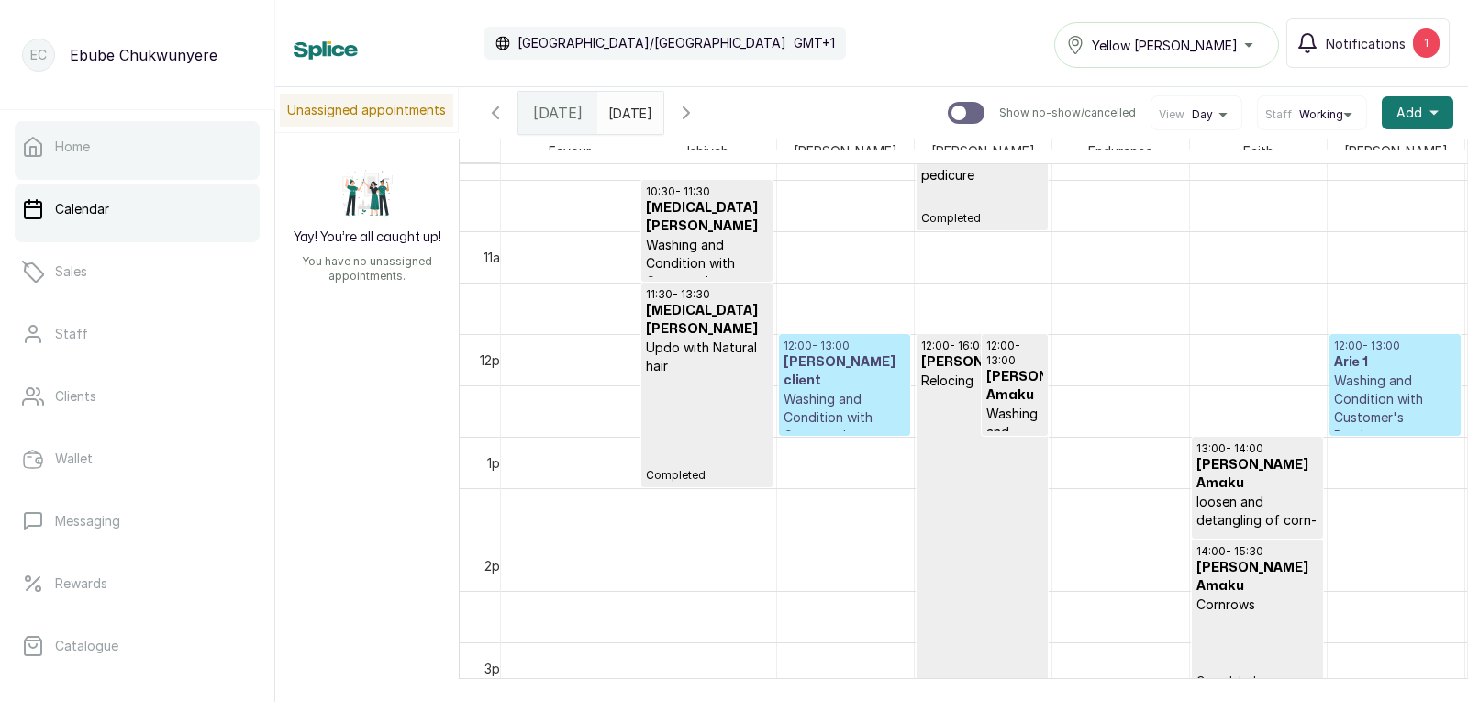
click at [86, 126] on link "Home" at bounding box center [137, 146] width 245 height 51
